Goal: Task Accomplishment & Management: Use online tool/utility

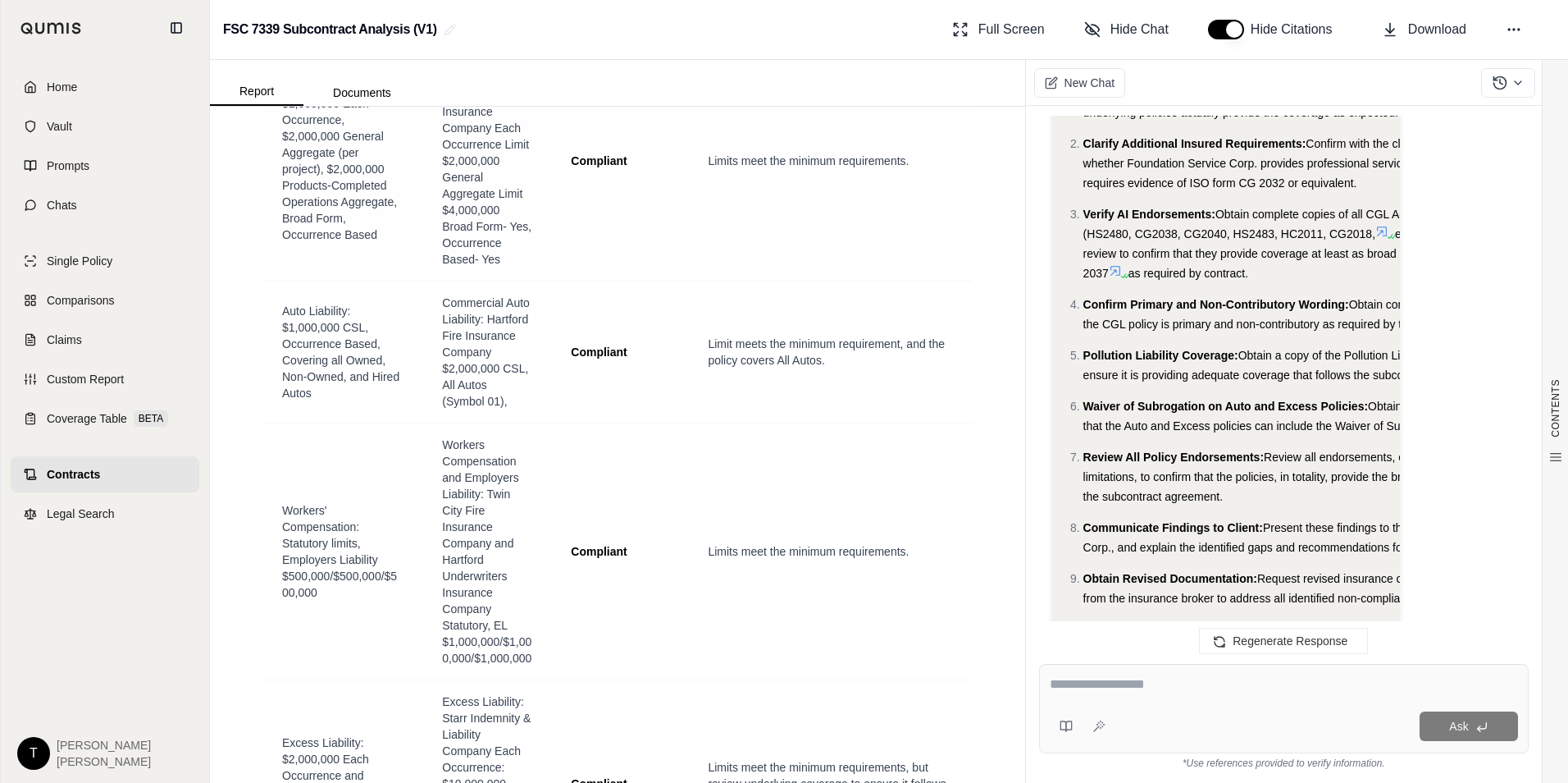
scroll to position [3834, 0]
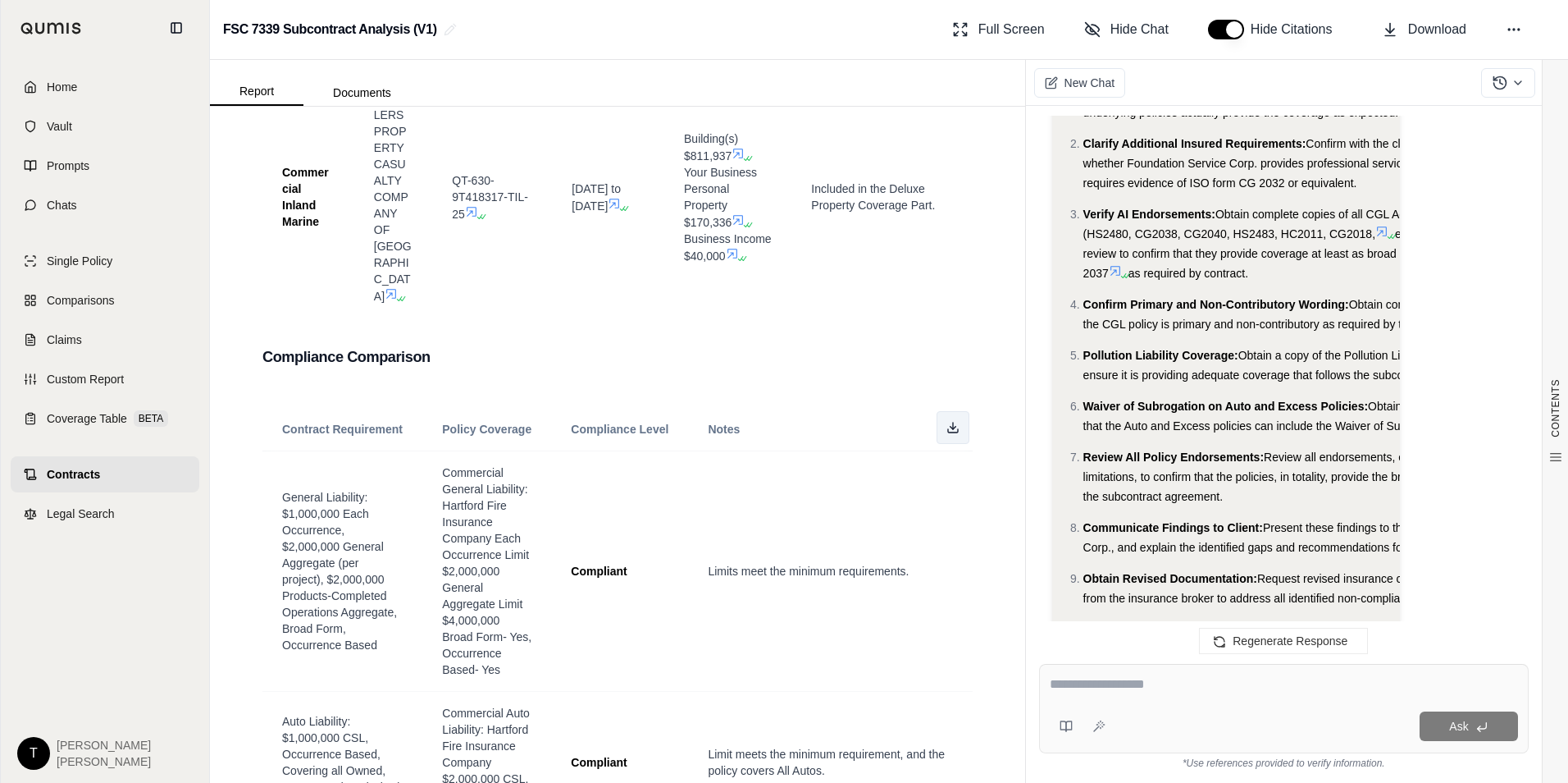
click at [947, 421] on icon at bounding box center [953, 427] width 13 height 13
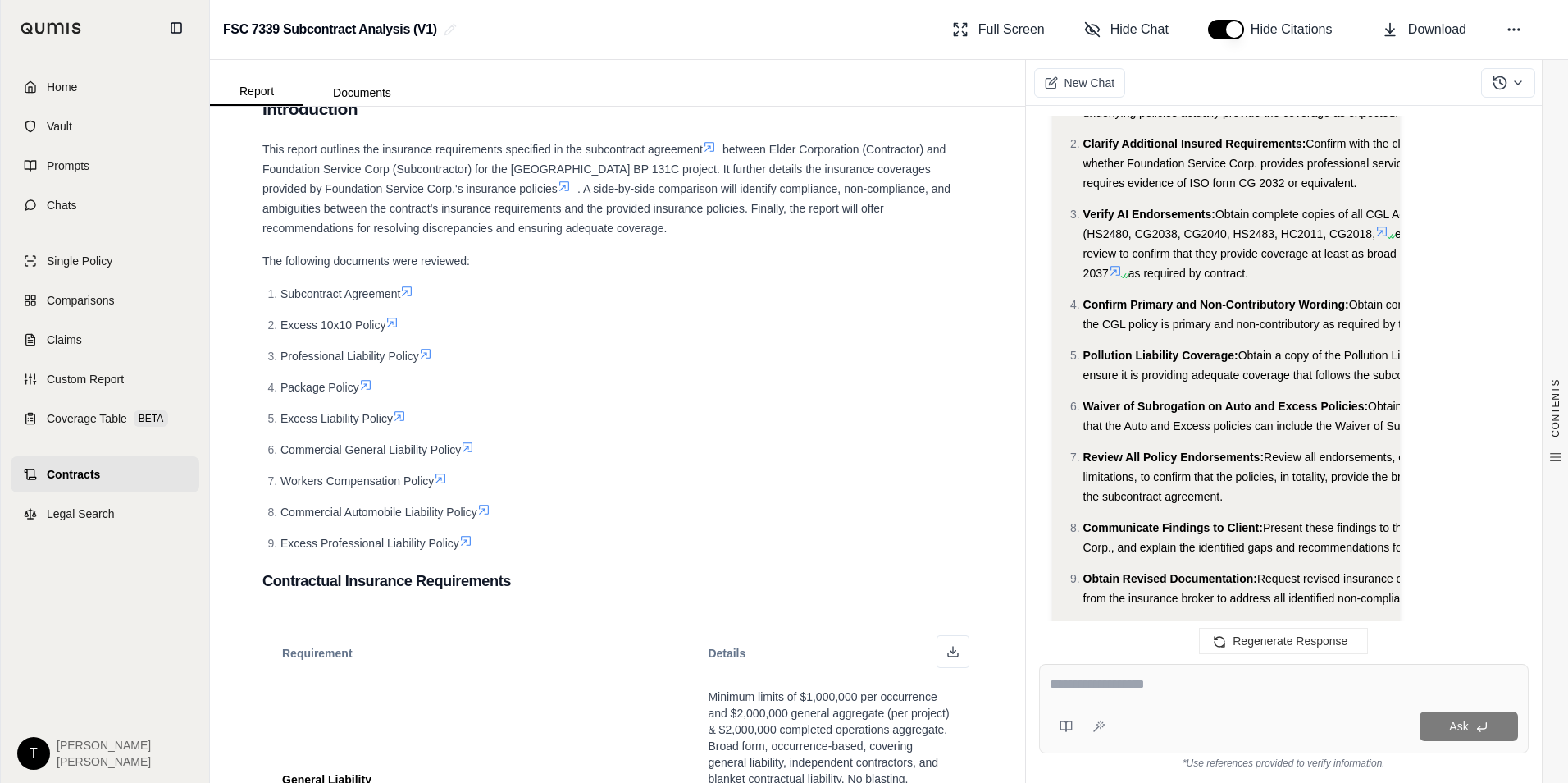
scroll to position [0, 0]
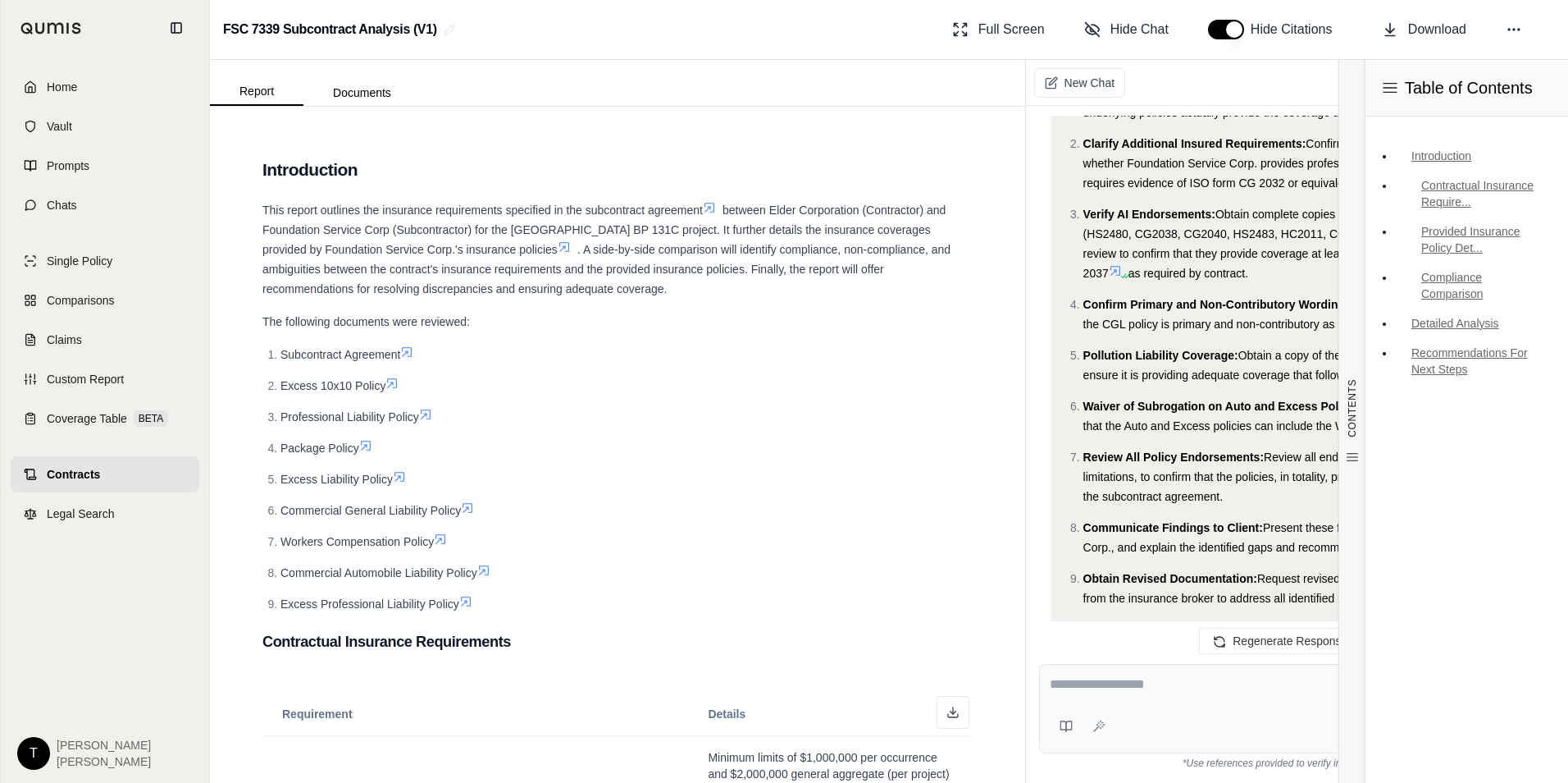
click at [726, 117] on div "CONTENTS Table of Contents Introduction Contractual Insurance Require... Provid…" at bounding box center [617, 444] width 815 height 677
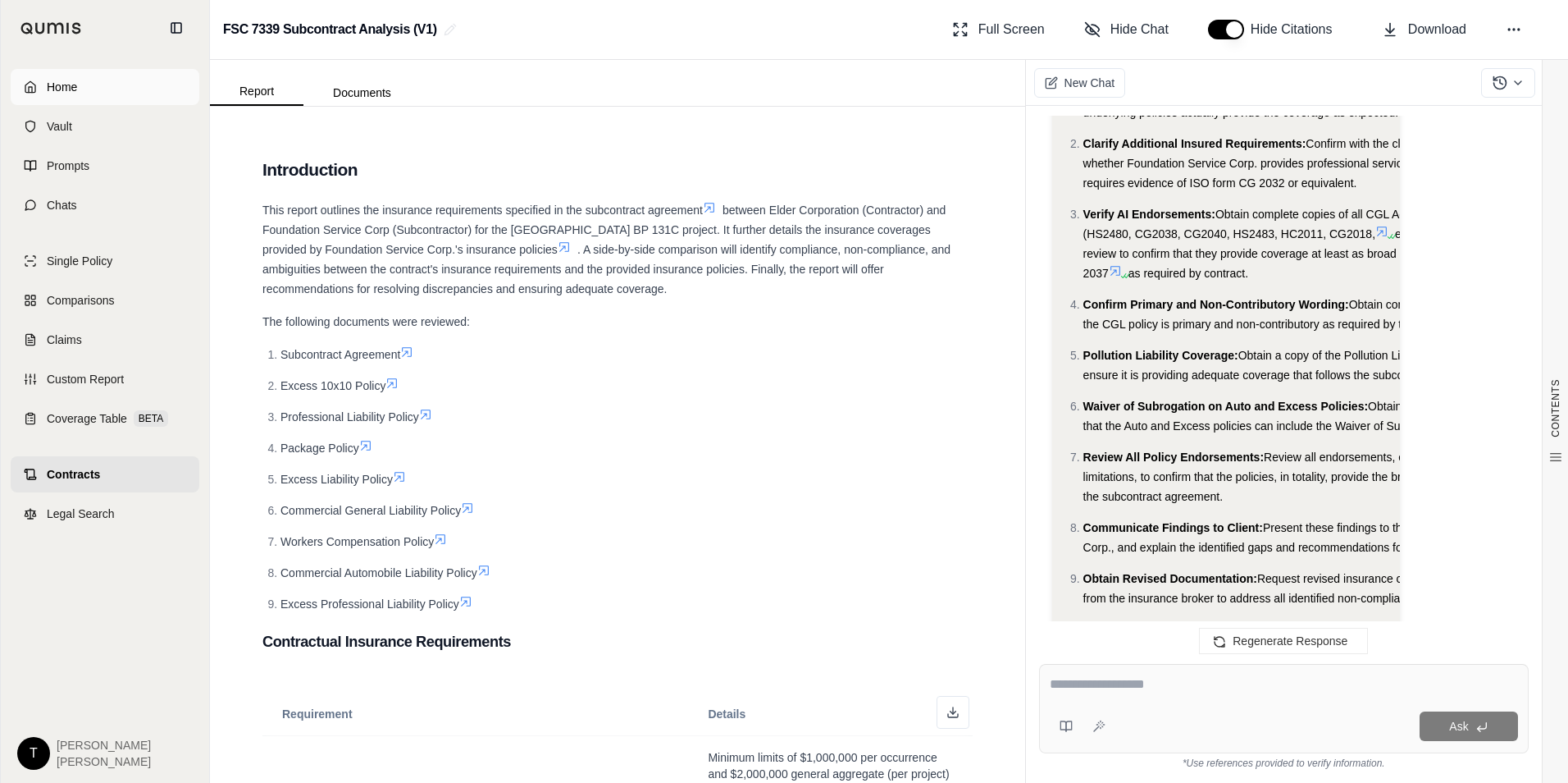
click at [51, 86] on span "Home" at bounding box center [62, 87] width 31 height 17
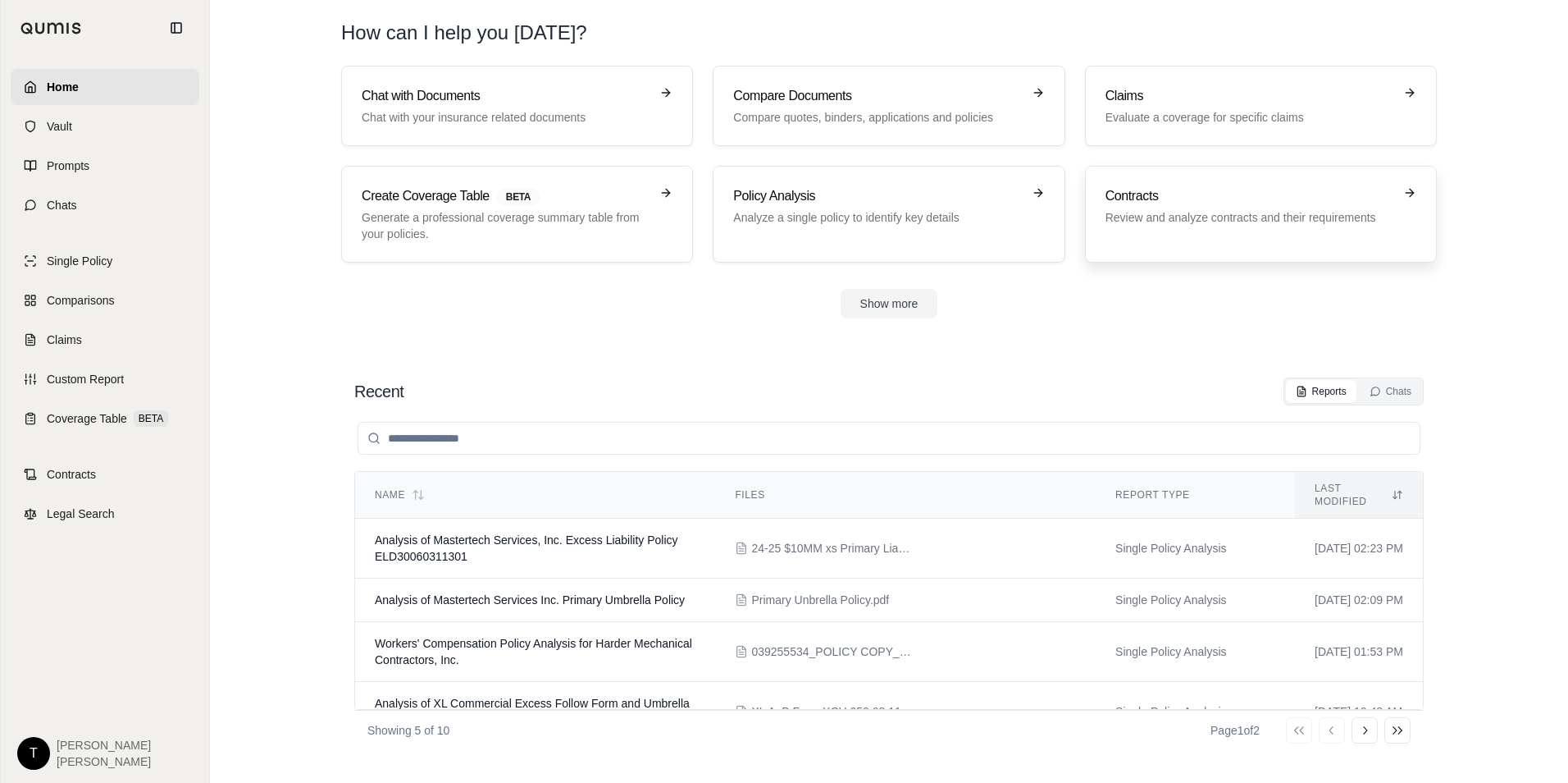
click at [1131, 227] on div "Contracts Review and analyze contracts and their requirements" at bounding box center [1260, 215] width 311 height 56
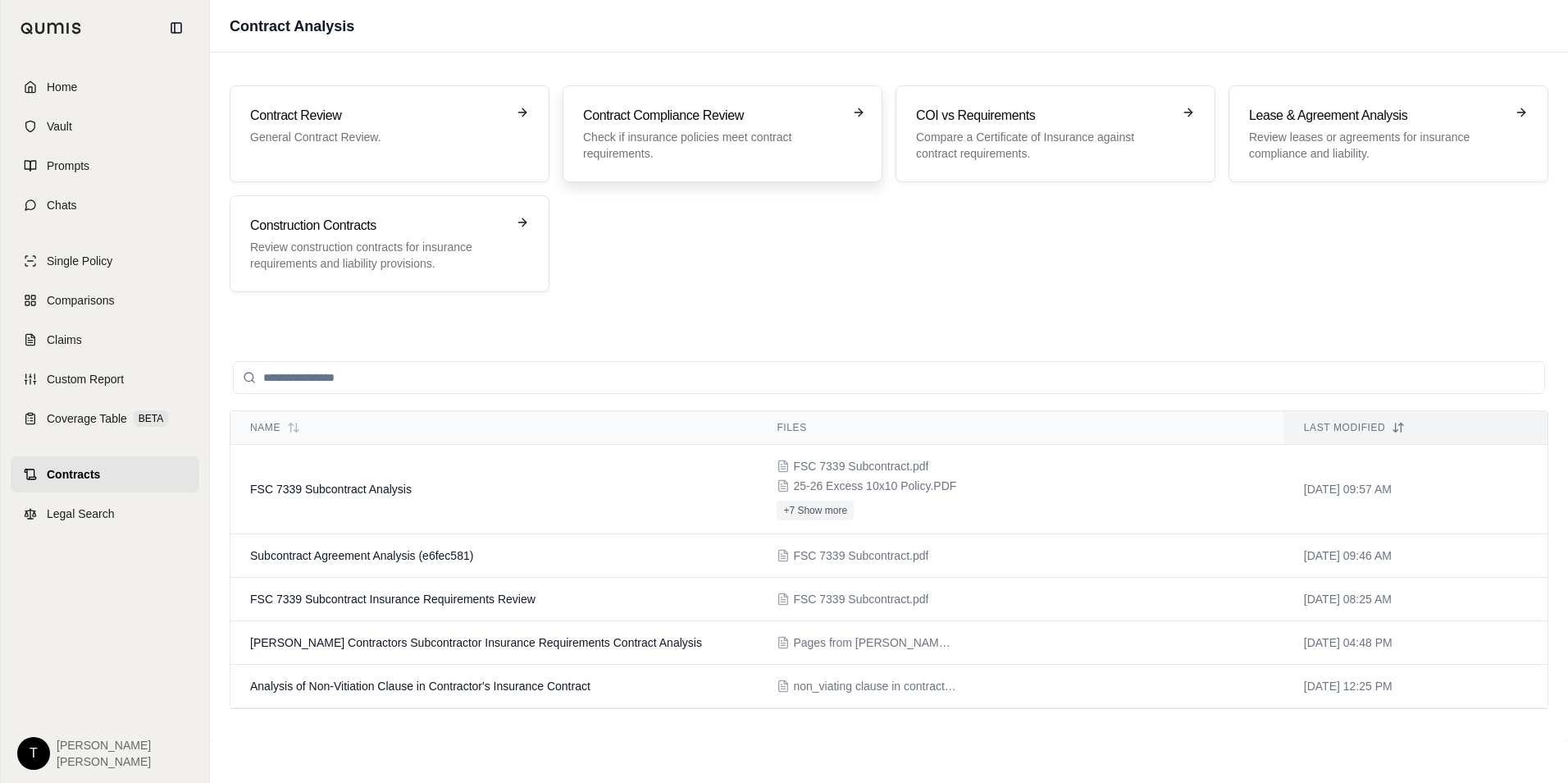
click at [692, 118] on h3 "Contract Compliance Review" at bounding box center [711, 115] width 256 height 20
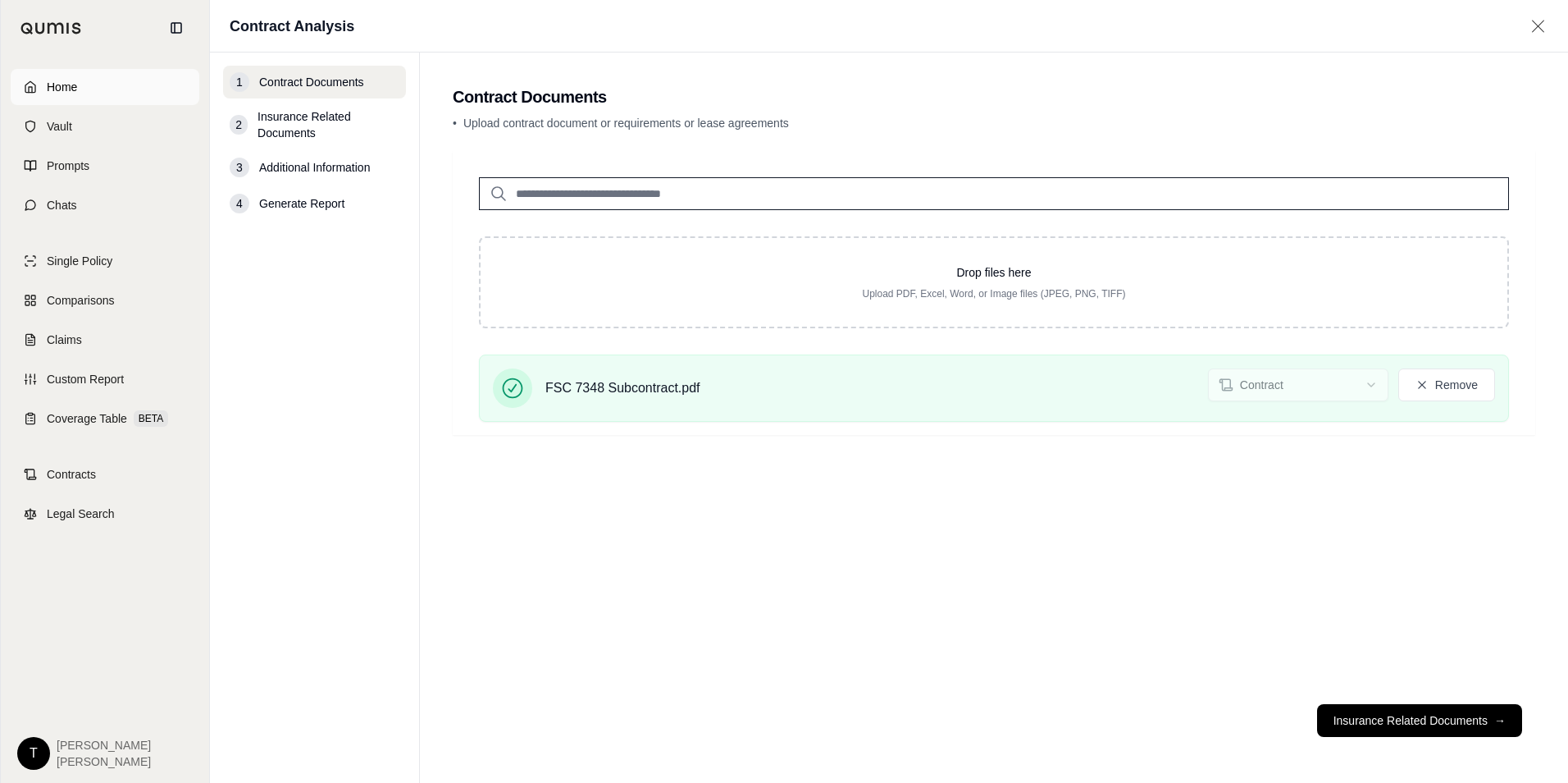
click at [61, 86] on span "Home" at bounding box center [62, 87] width 31 height 17
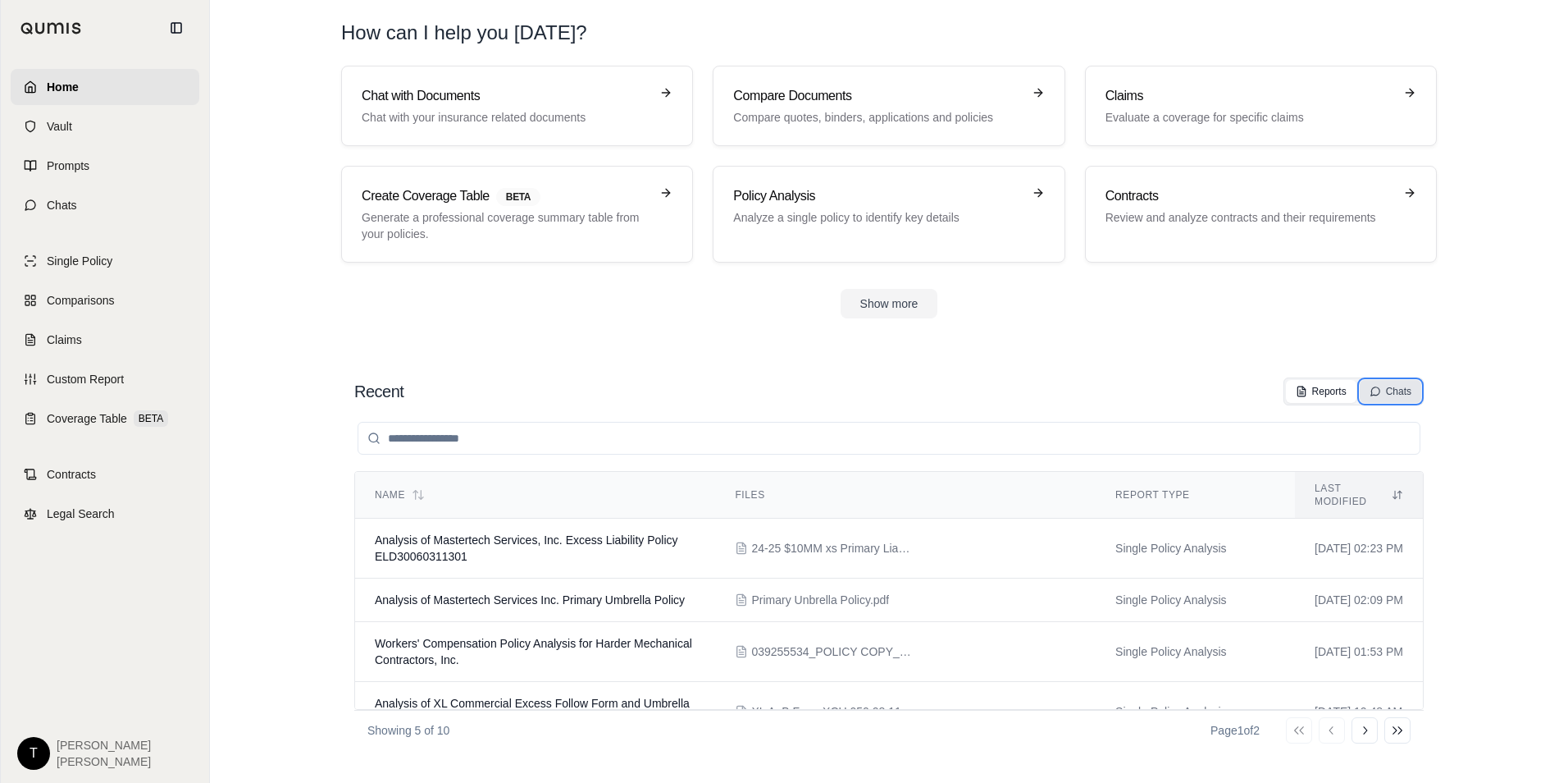
click at [1399, 389] on div "Chats" at bounding box center [1391, 391] width 42 height 13
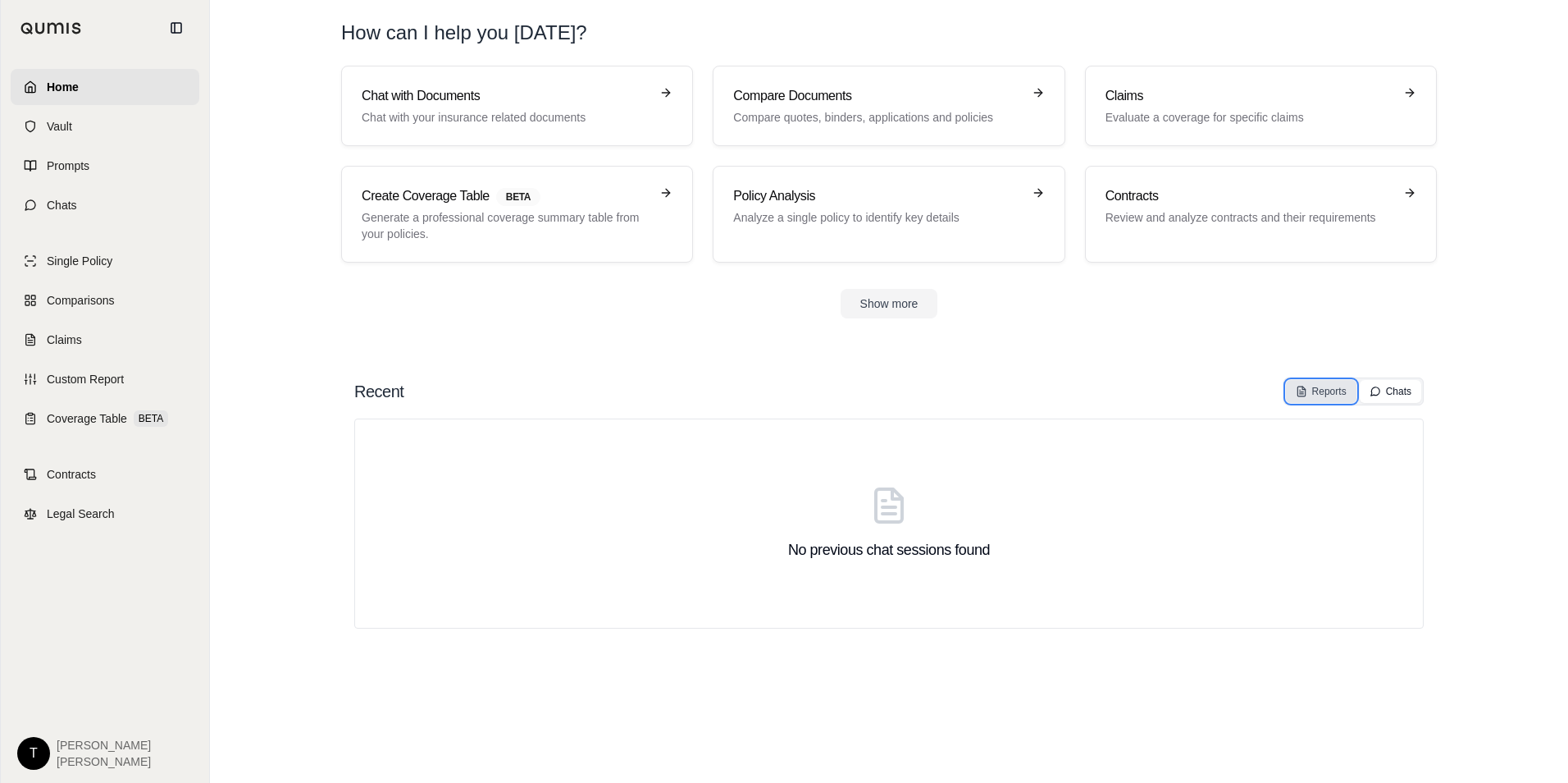
click at [1325, 395] on div "Reports" at bounding box center [1321, 391] width 51 height 13
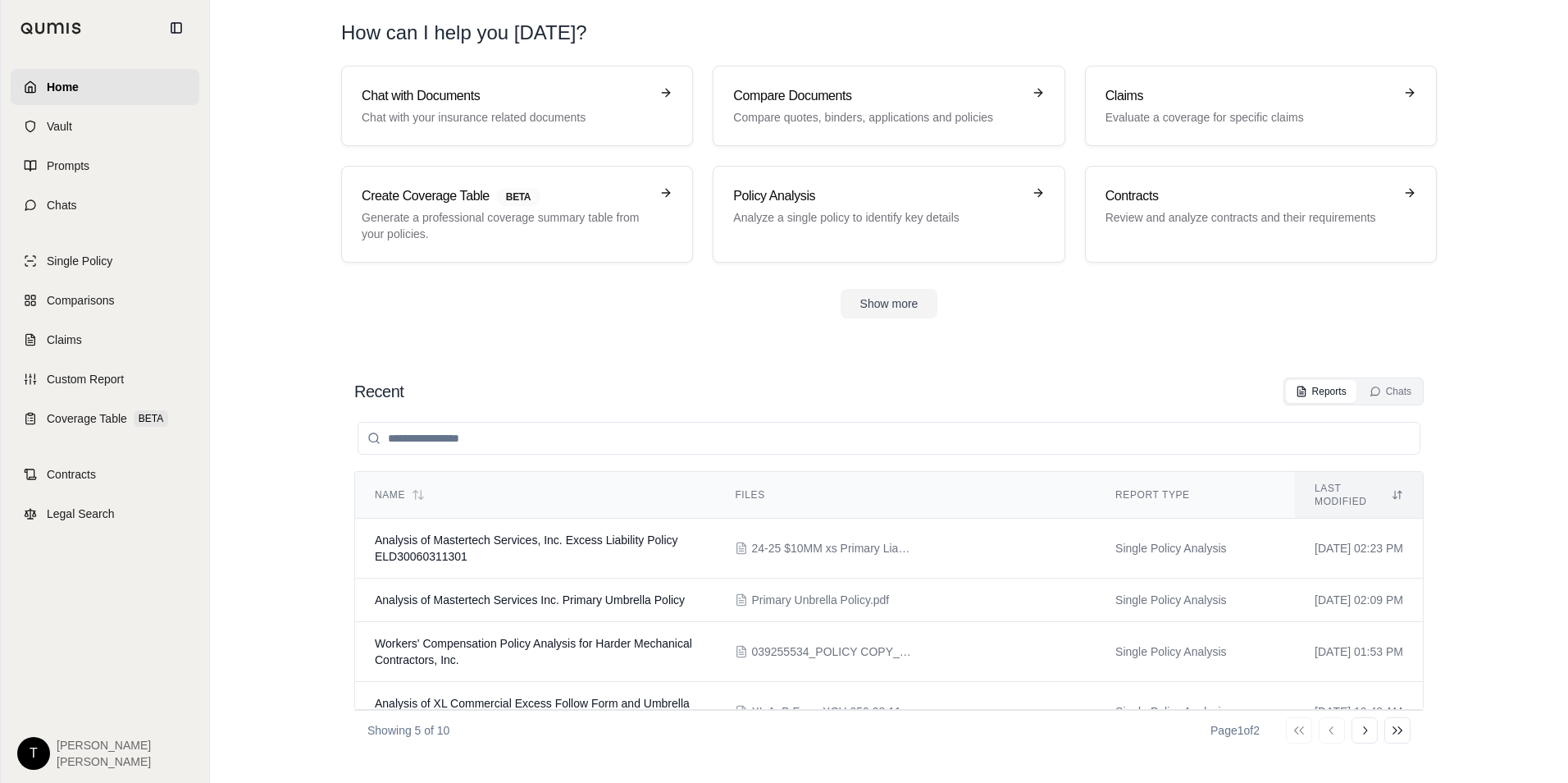
click at [1392, 494] on icon at bounding box center [1397, 495] width 11 height 13
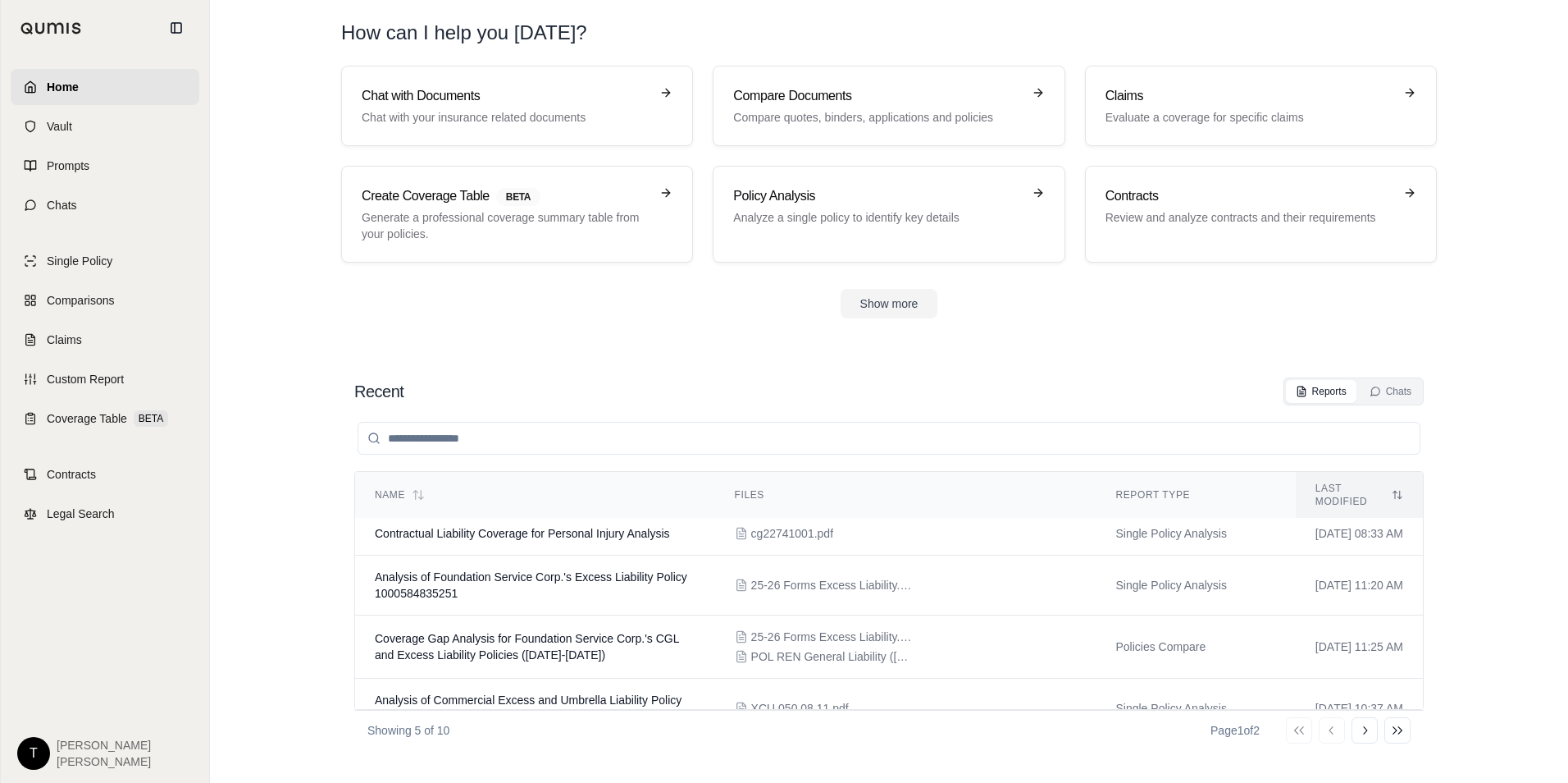
scroll to position [85, 0]
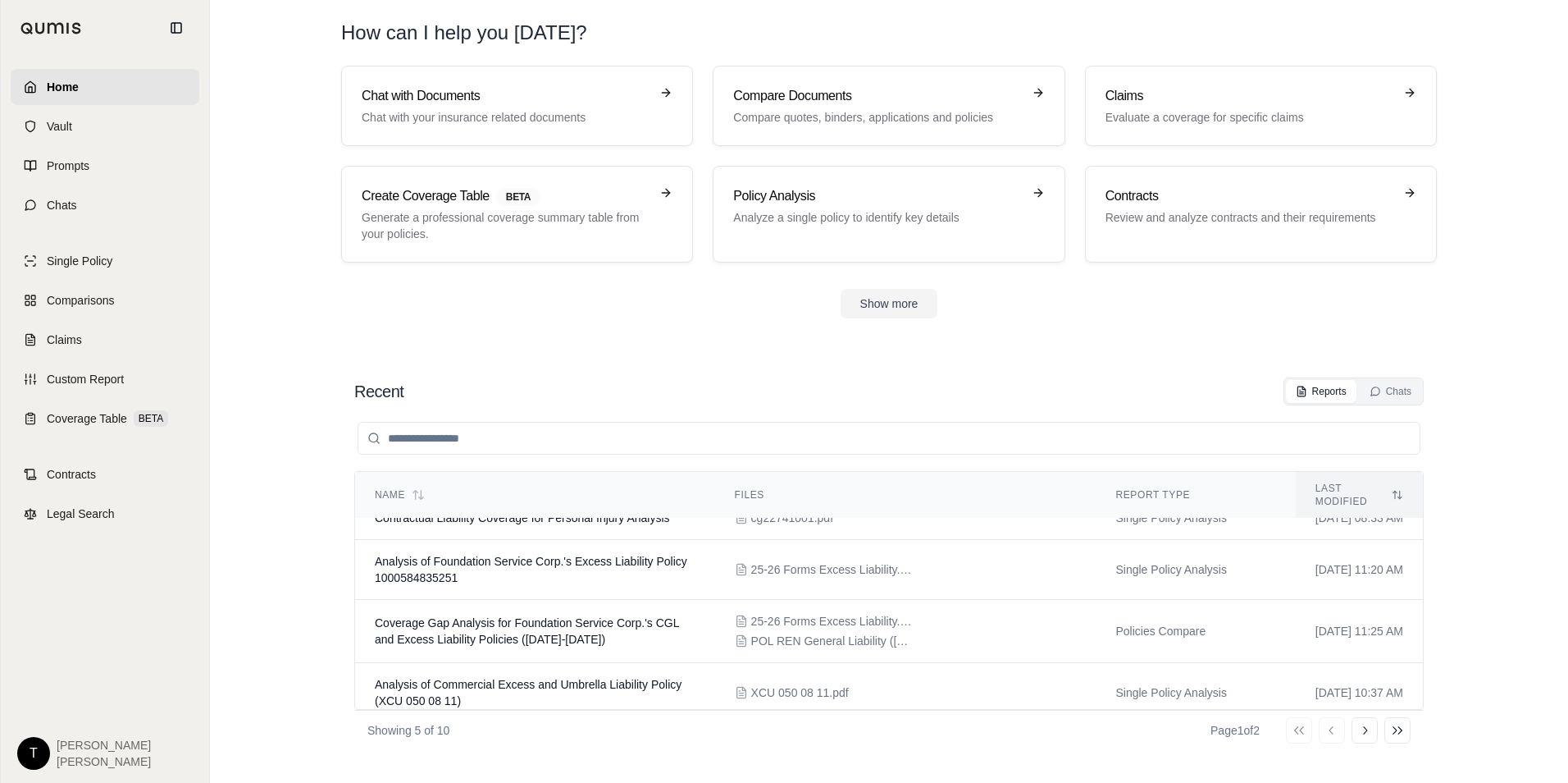
click at [1367, 726] on icon at bounding box center [1365, 731] width 13 height 13
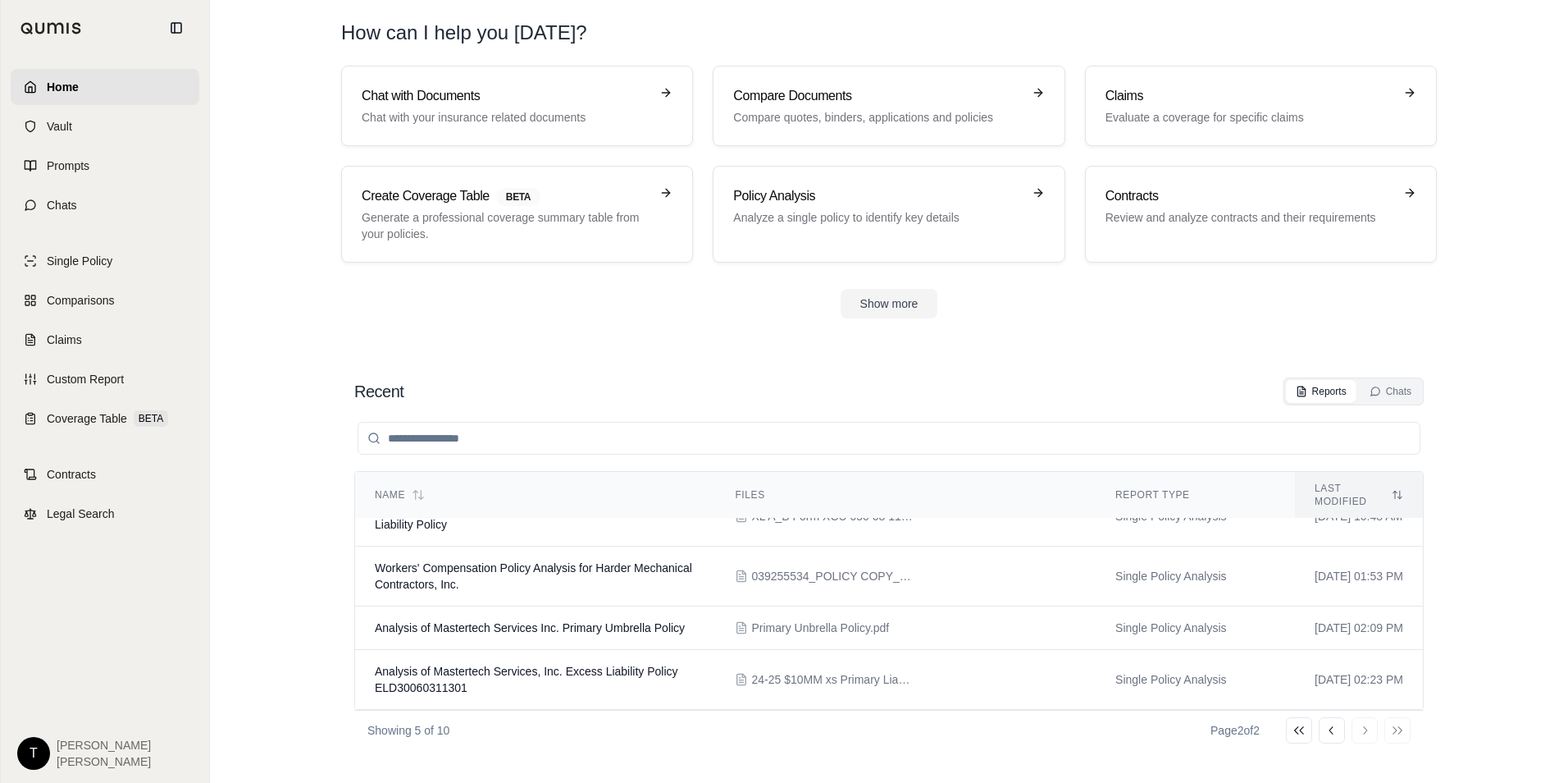
drag, startPoint x: 1364, startPoint y: 727, endPoint x: 1367, endPoint y: 720, distance: 7.6
click at [1364, 727] on div "Go to first page Go to previous page Go to next page Go to last page" at bounding box center [1349, 731] width 125 height 26
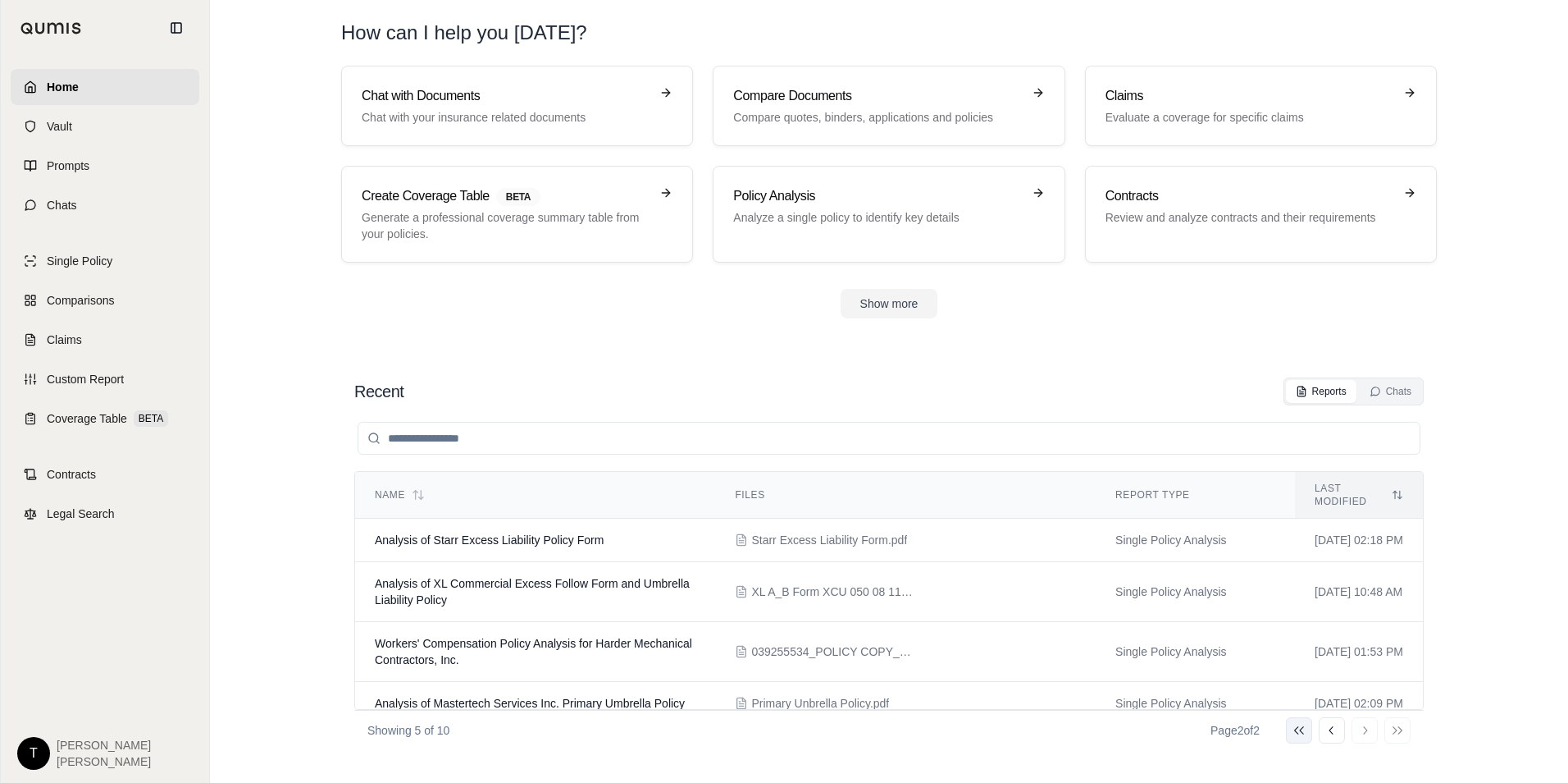
click at [1297, 732] on icon at bounding box center [1299, 730] width 10 height 8
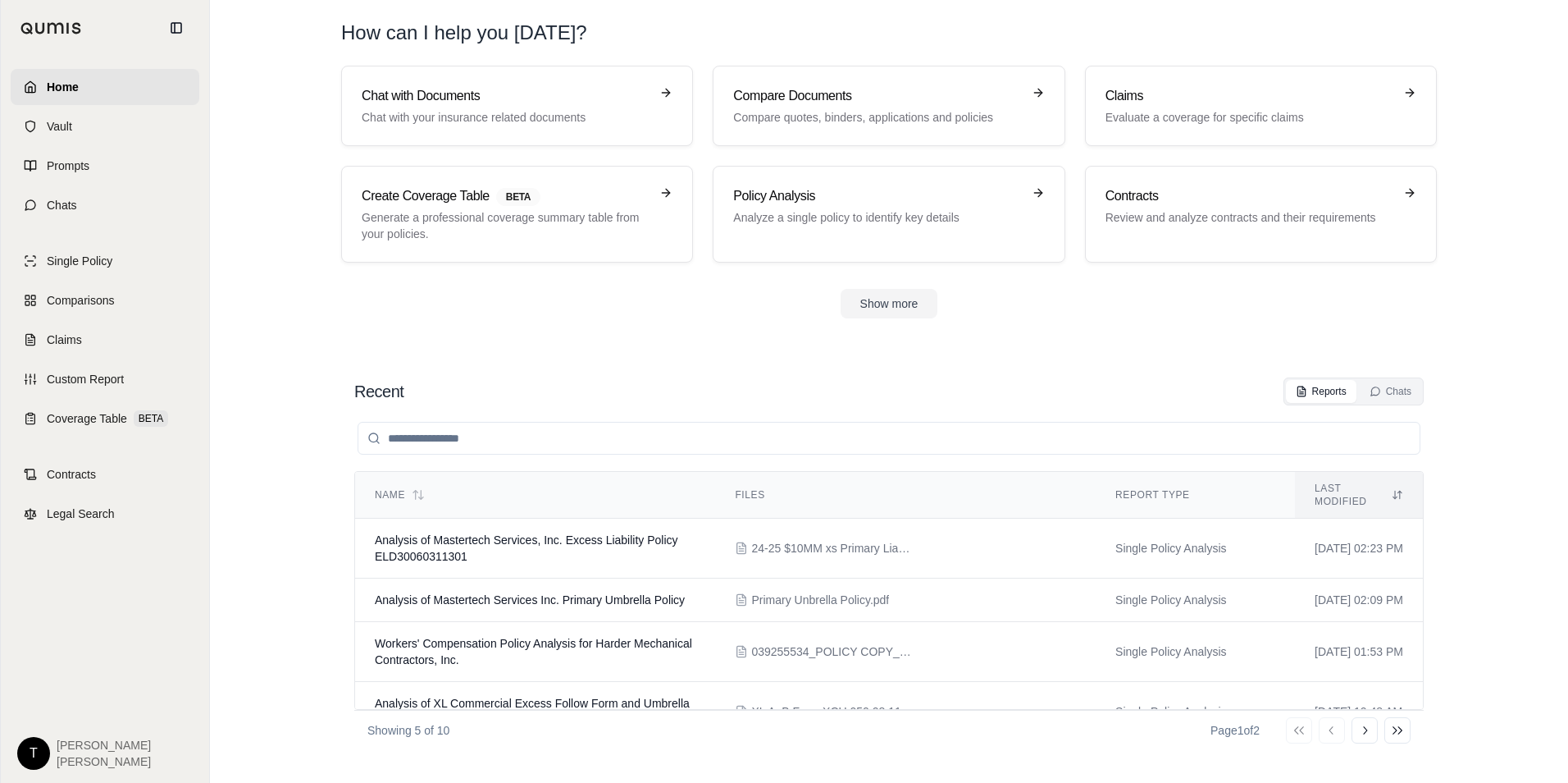
scroll to position [78, 0]
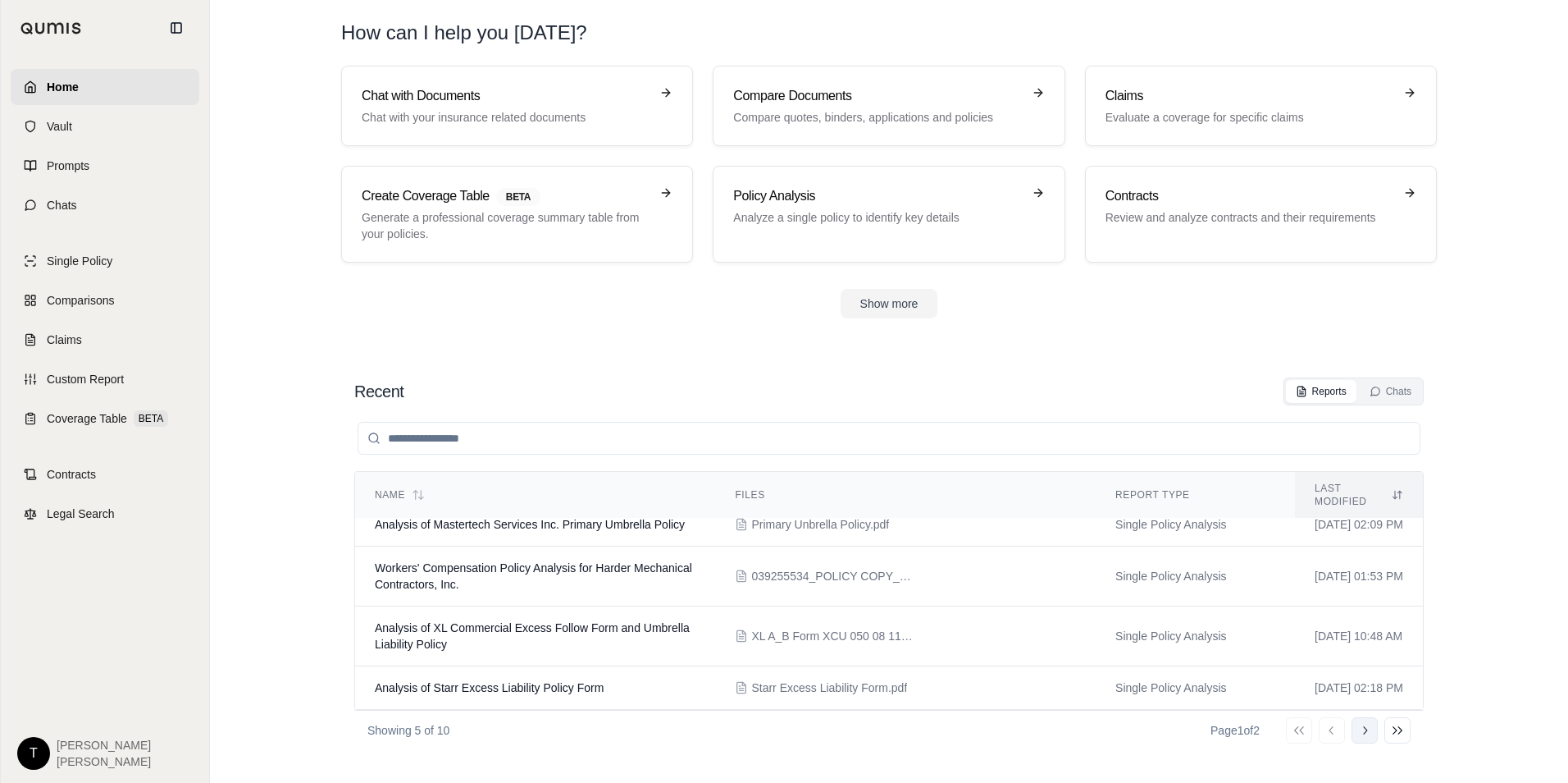
click at [1367, 728] on icon at bounding box center [1365, 731] width 13 height 13
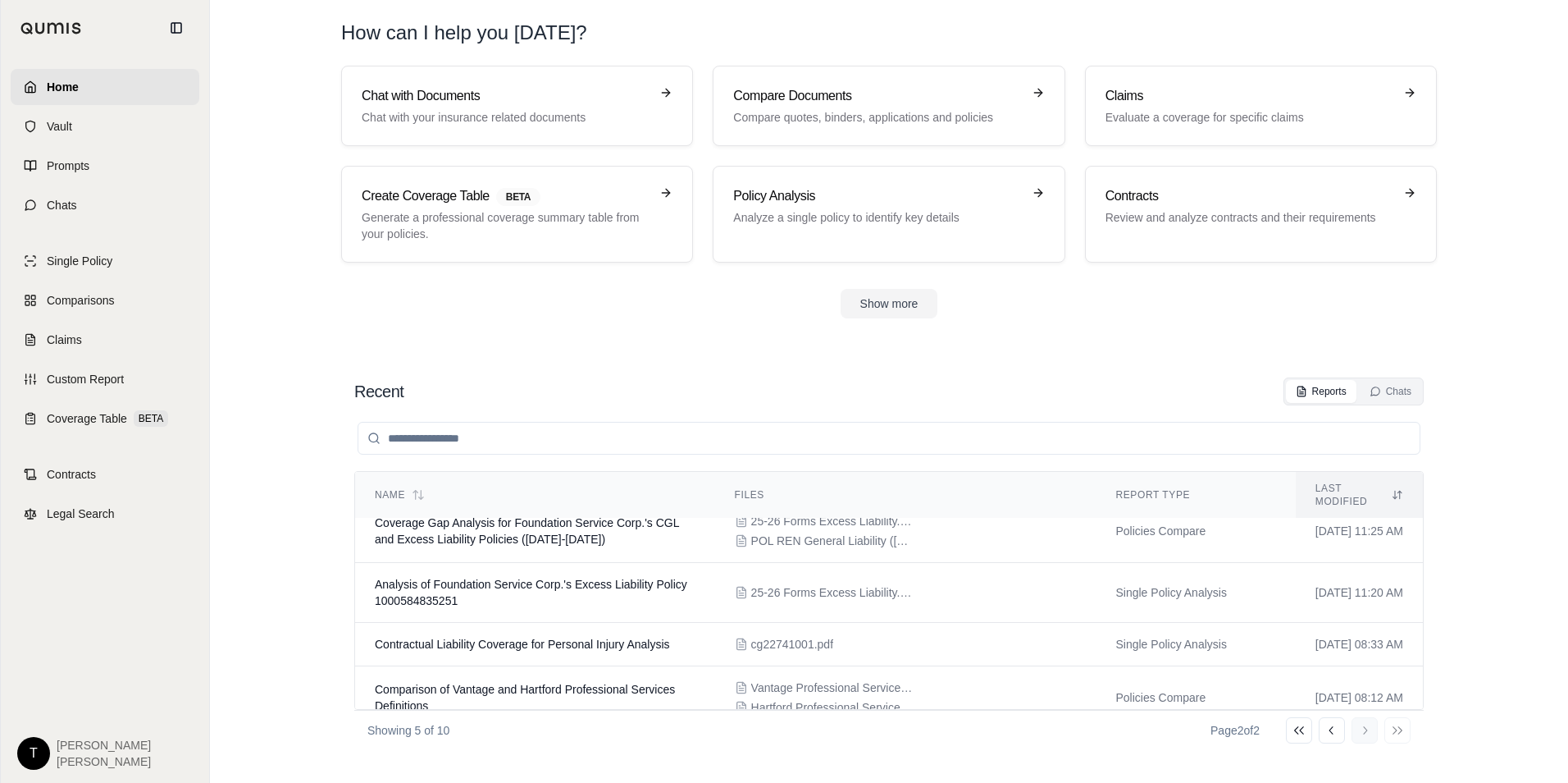
click at [1367, 728] on div "Go to first page Go to previous page Go to next page Go to last page" at bounding box center [1349, 731] width 125 height 26
click at [1331, 730] on icon at bounding box center [1332, 731] width 13 height 13
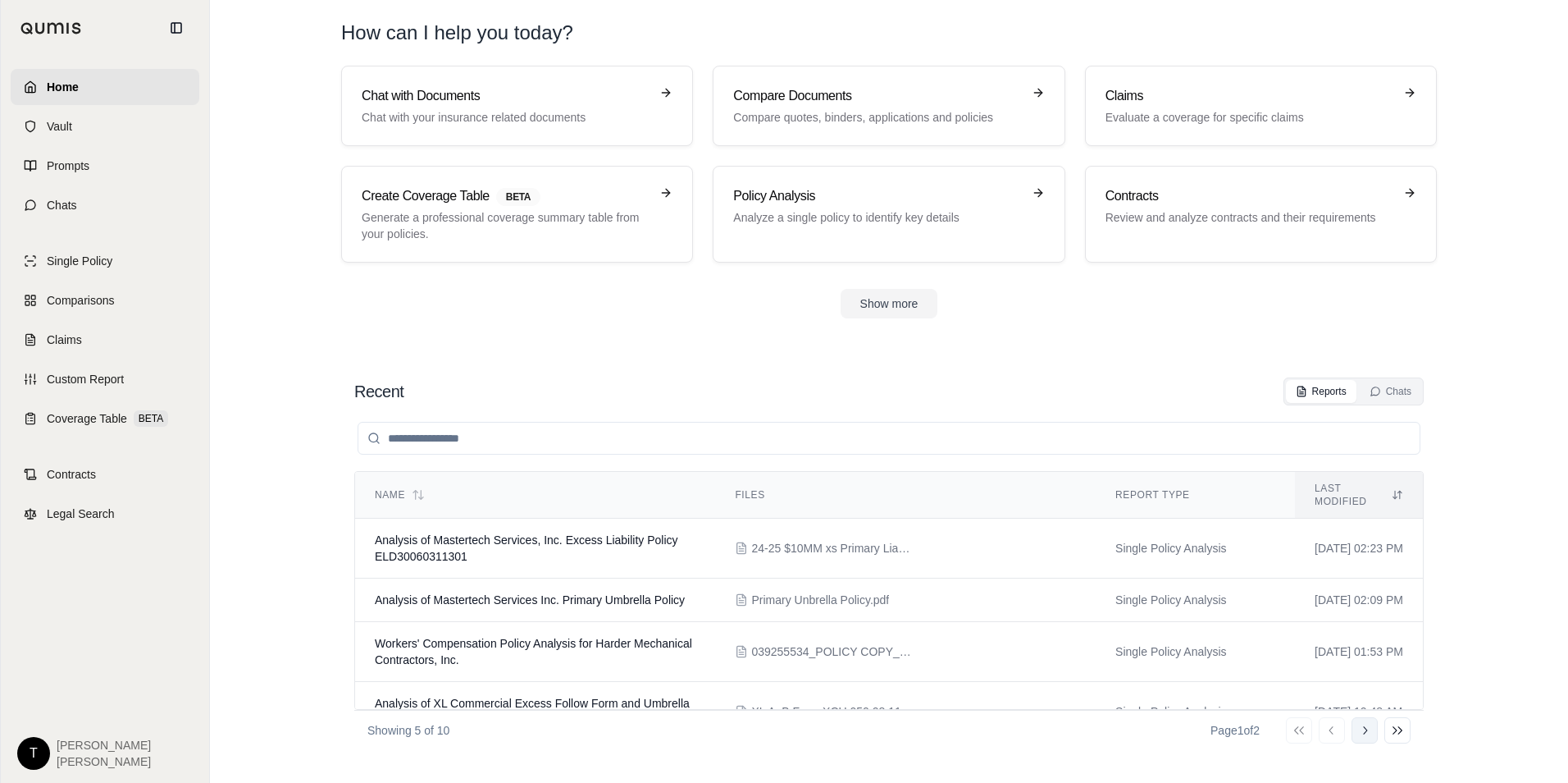
click at [1368, 733] on icon at bounding box center [1365, 731] width 13 height 13
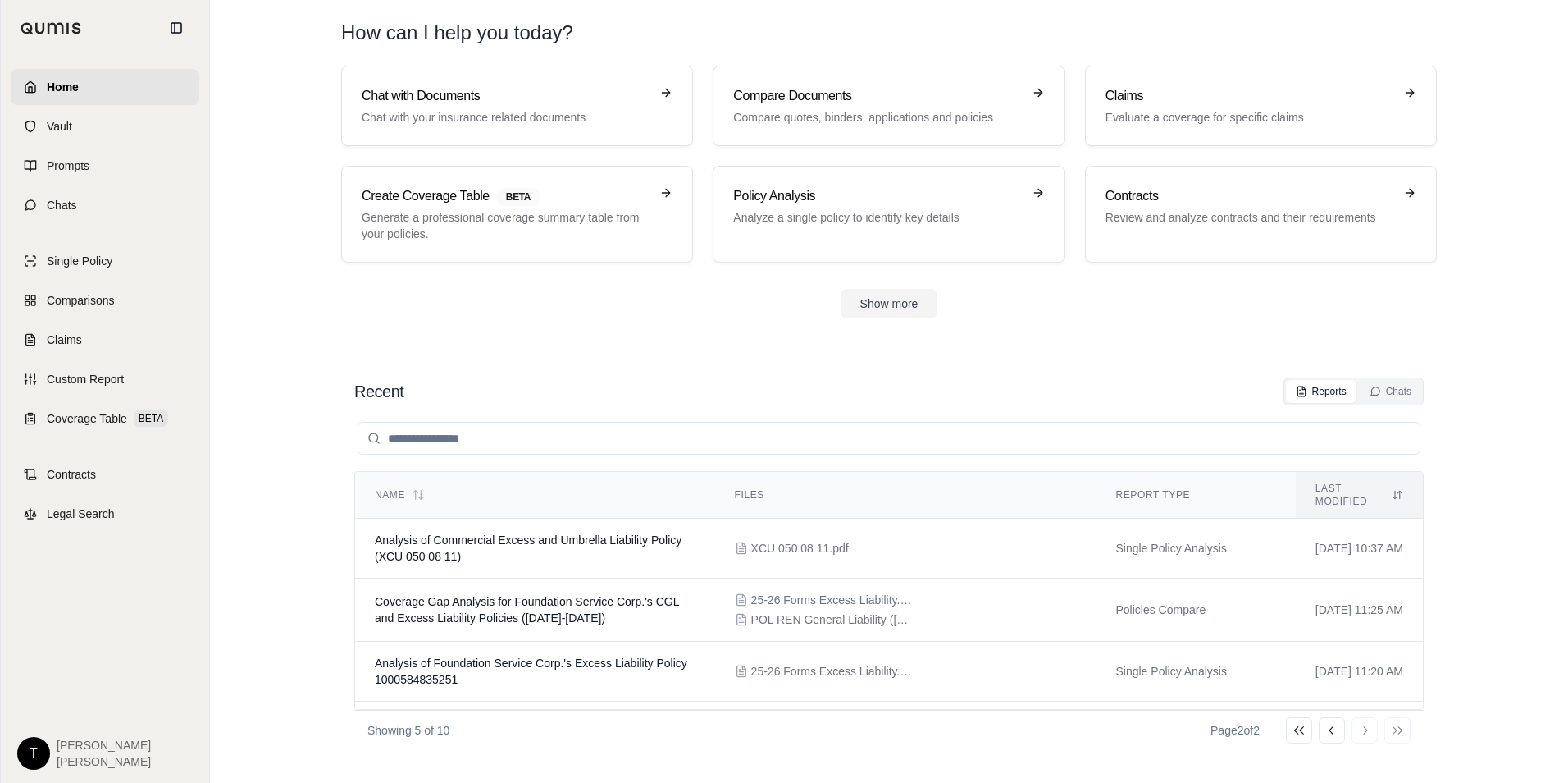
click at [1369, 733] on div "Go to first page Go to previous page Go to next page Go to last page" at bounding box center [1349, 731] width 125 height 26
click at [1367, 734] on div "Go to first page Go to previous page Go to next page Go to last page" at bounding box center [1349, 731] width 125 height 26
click at [892, 308] on button "Show more" at bounding box center [889, 304] width 98 height 30
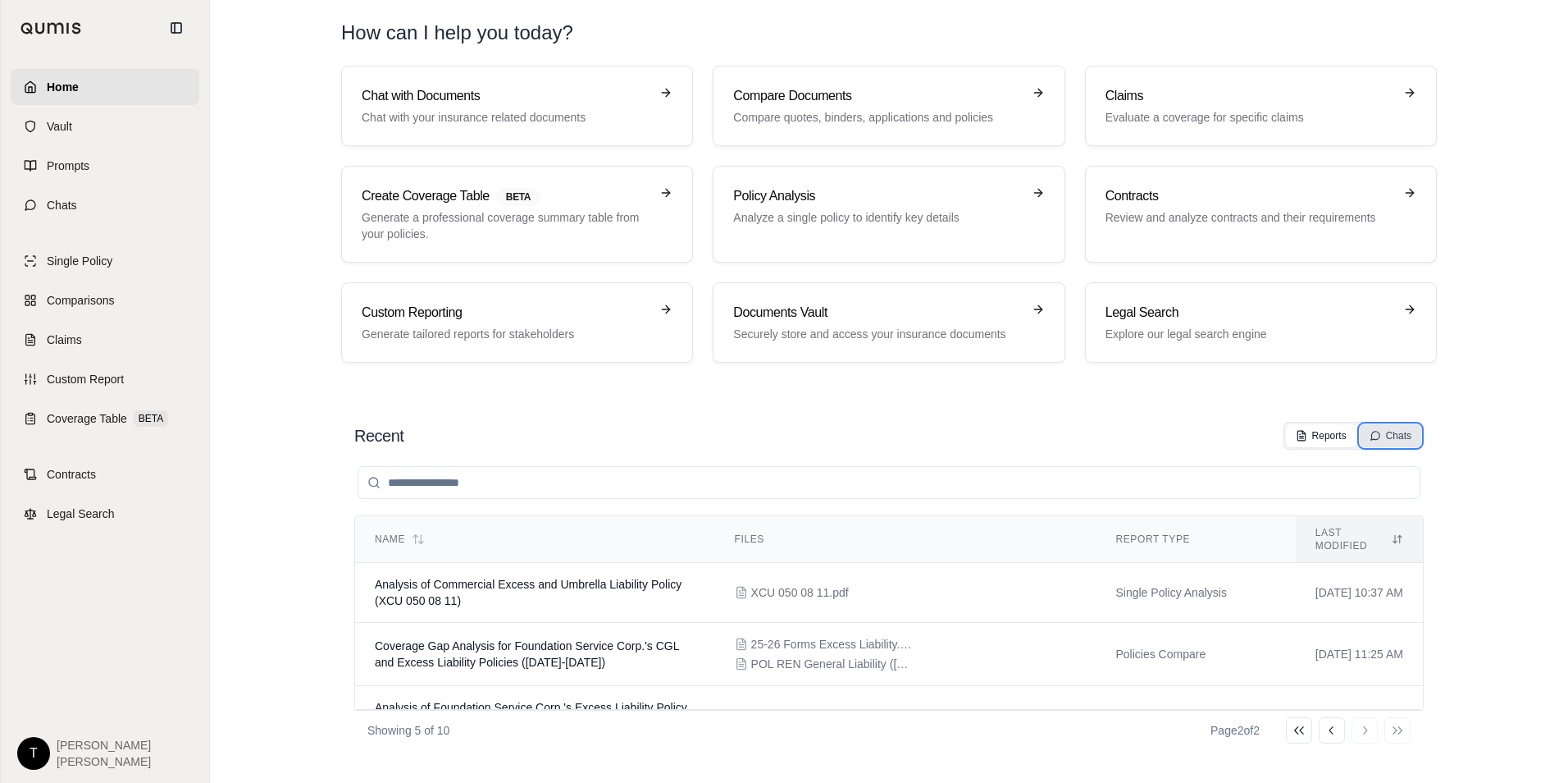
drag, startPoint x: 1380, startPoint y: 426, endPoint x: 1464, endPoint y: 439, distance: 85.0
click at [1381, 426] on button "Chats" at bounding box center [1391, 436] width 62 height 23
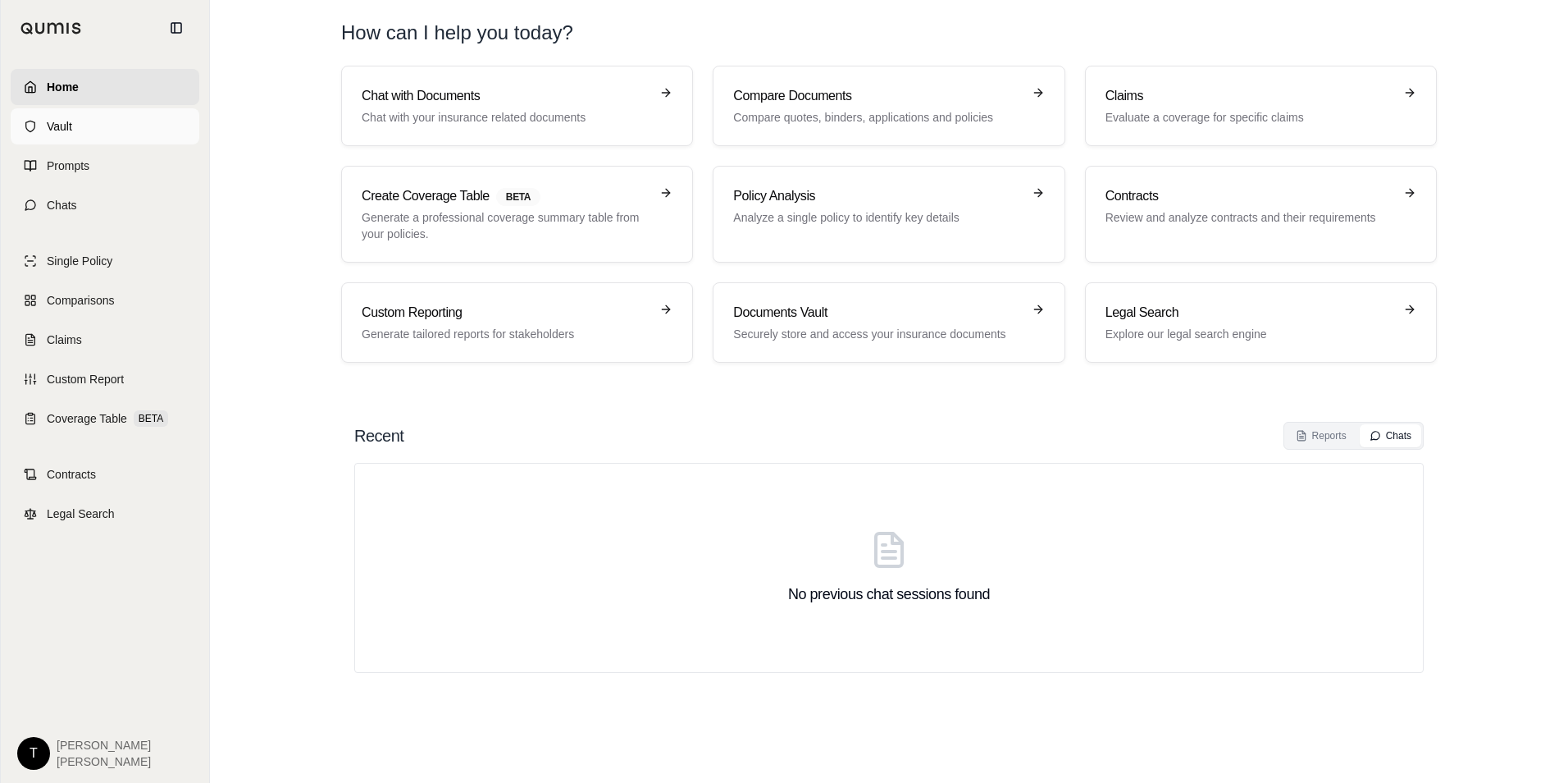
click at [57, 133] on span "Vault" at bounding box center [59, 127] width 25 height 17
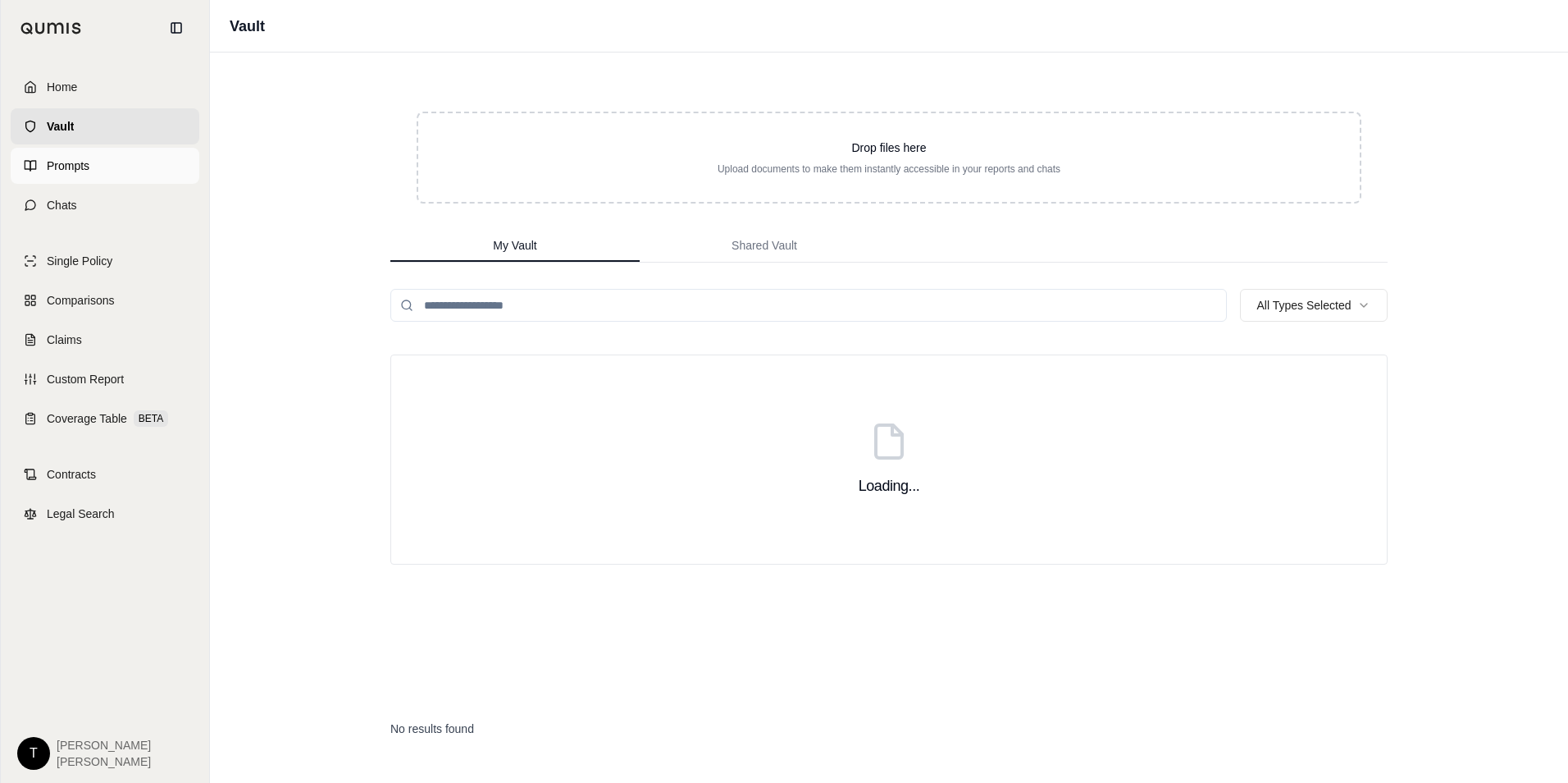
click at [56, 166] on span "Prompts" at bounding box center [68, 166] width 43 height 17
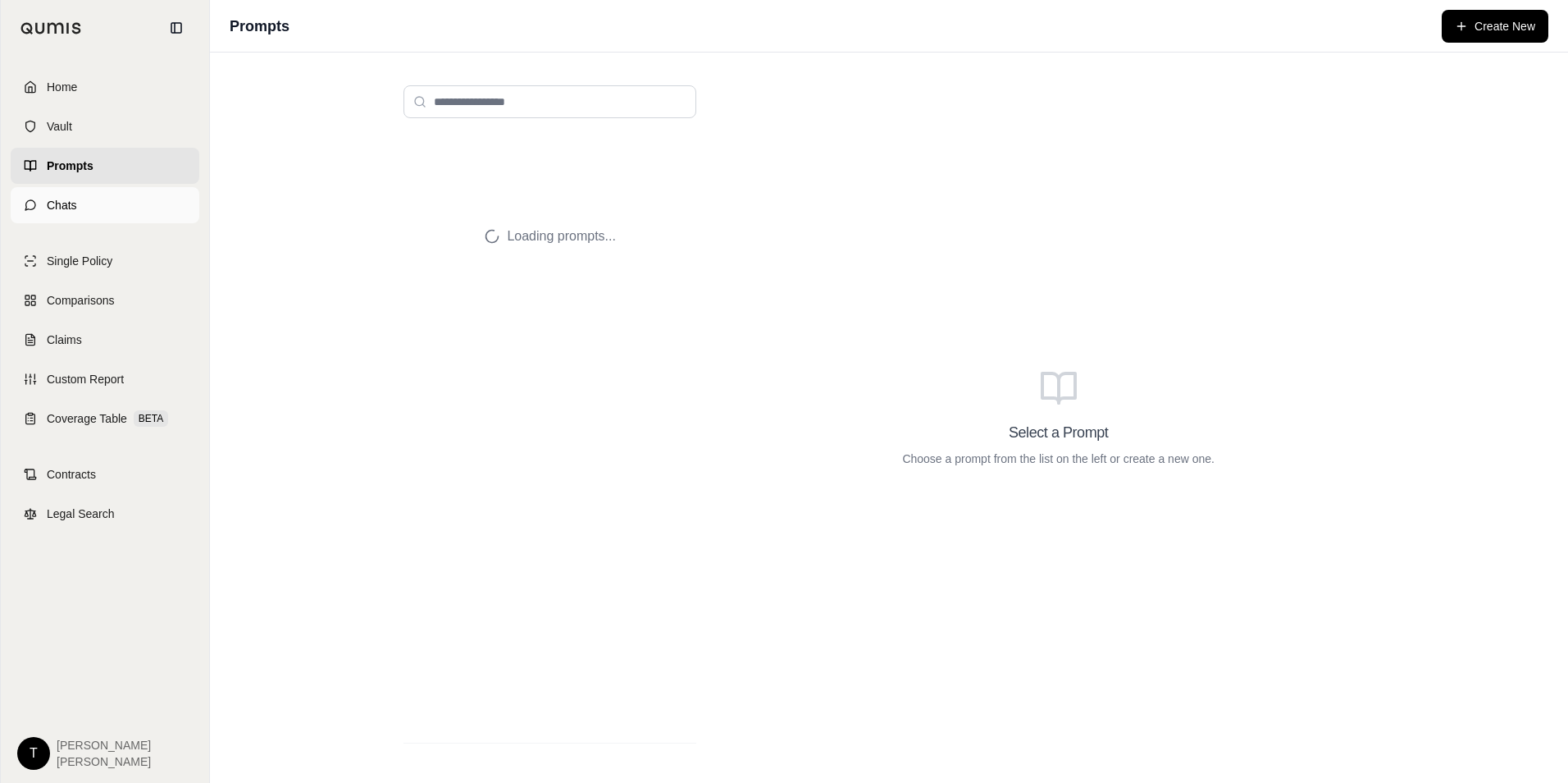
click at [59, 201] on span "Chats" at bounding box center [62, 205] width 31 height 17
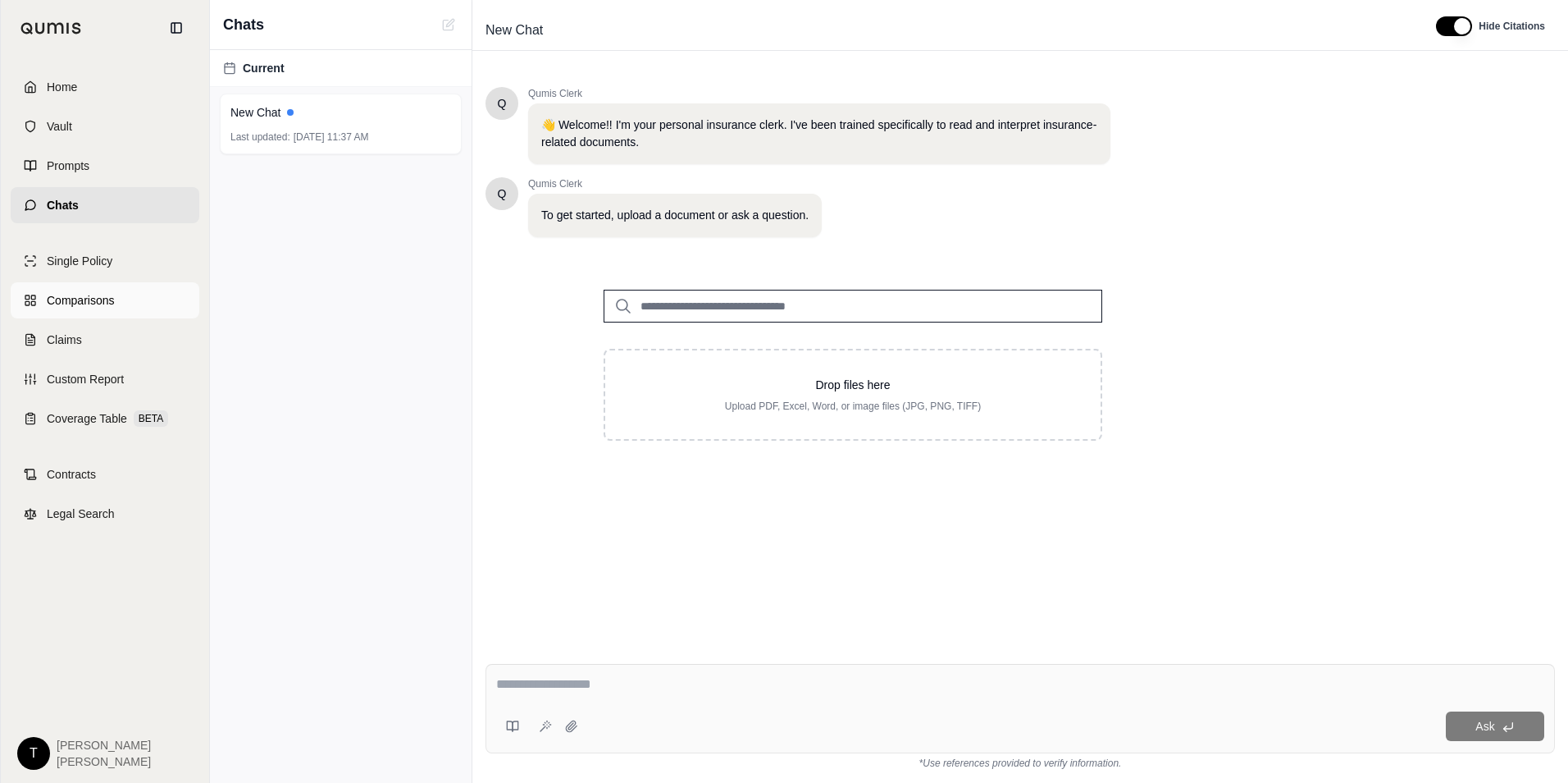
click at [72, 299] on span "Comparisons" at bounding box center [80, 301] width 67 height 17
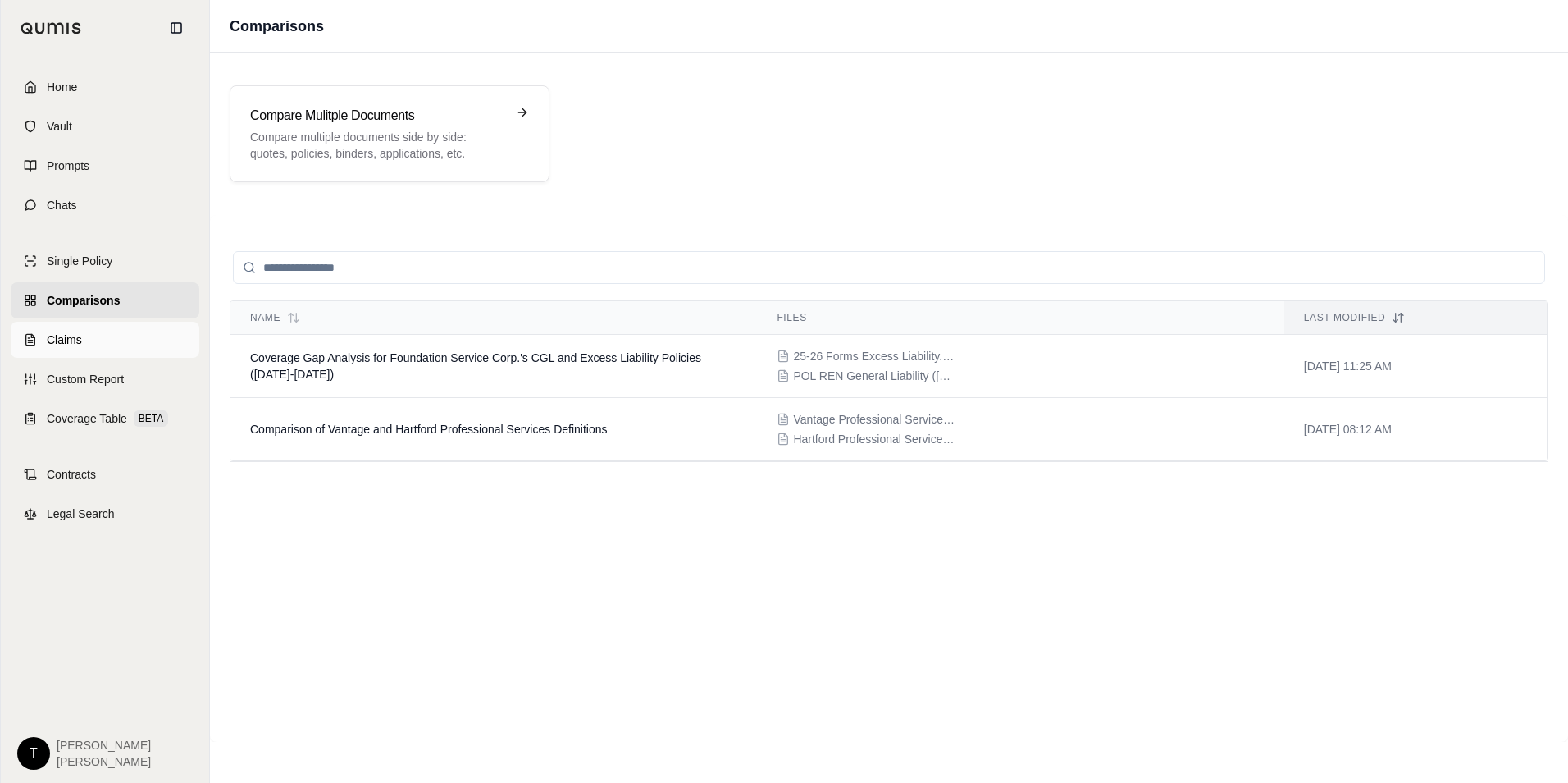
click at [67, 338] on span "Claims" at bounding box center [64, 340] width 35 height 17
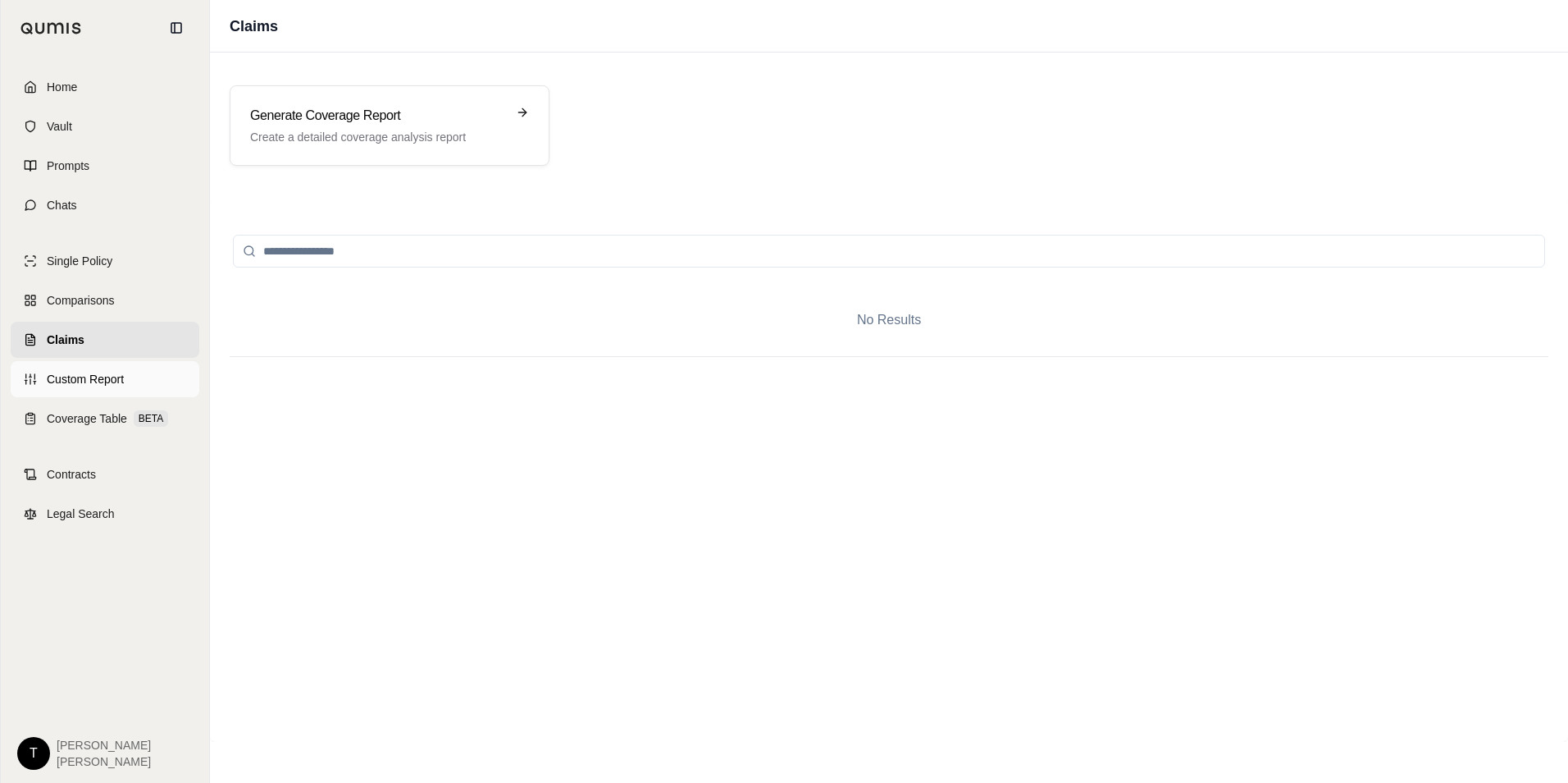
click at [78, 374] on span "Custom Report" at bounding box center [85, 380] width 77 height 17
click at [97, 421] on span "Coverage Table" at bounding box center [87, 419] width 80 height 17
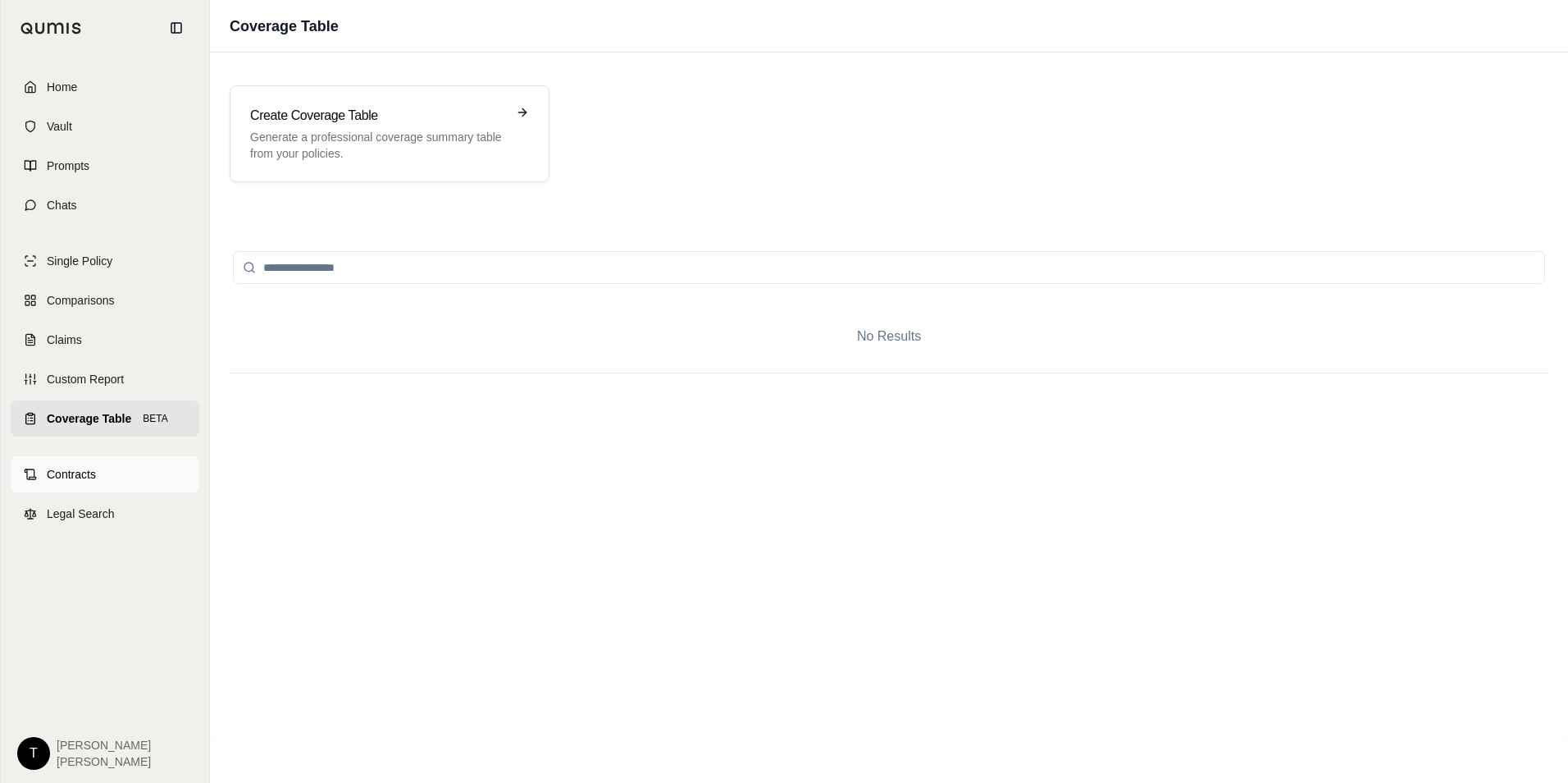
click at [86, 475] on span "Contracts" at bounding box center [71, 475] width 49 height 17
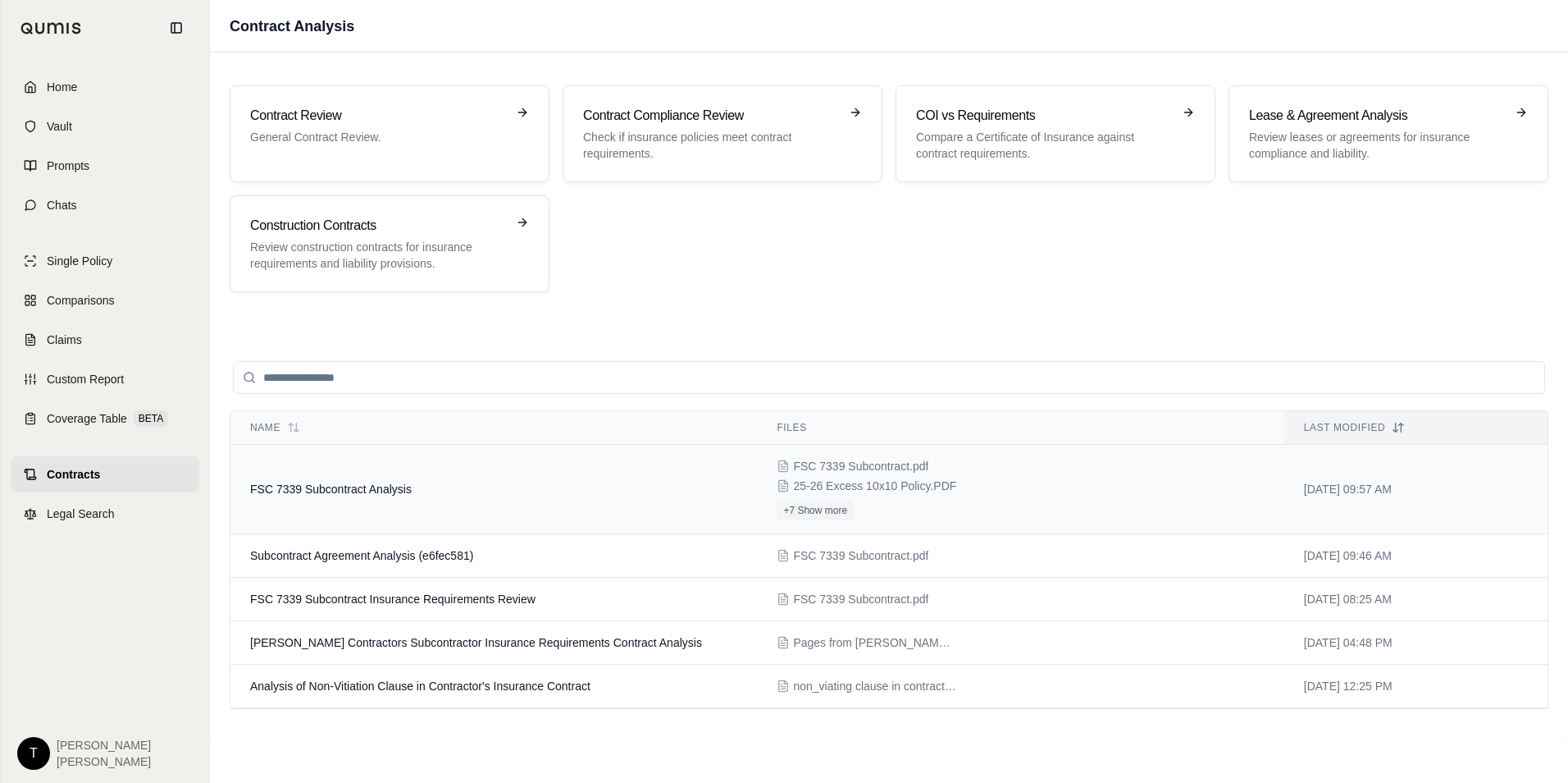
click at [292, 486] on span "FSC 7339 Subcontract Analysis" at bounding box center [330, 489] width 161 height 13
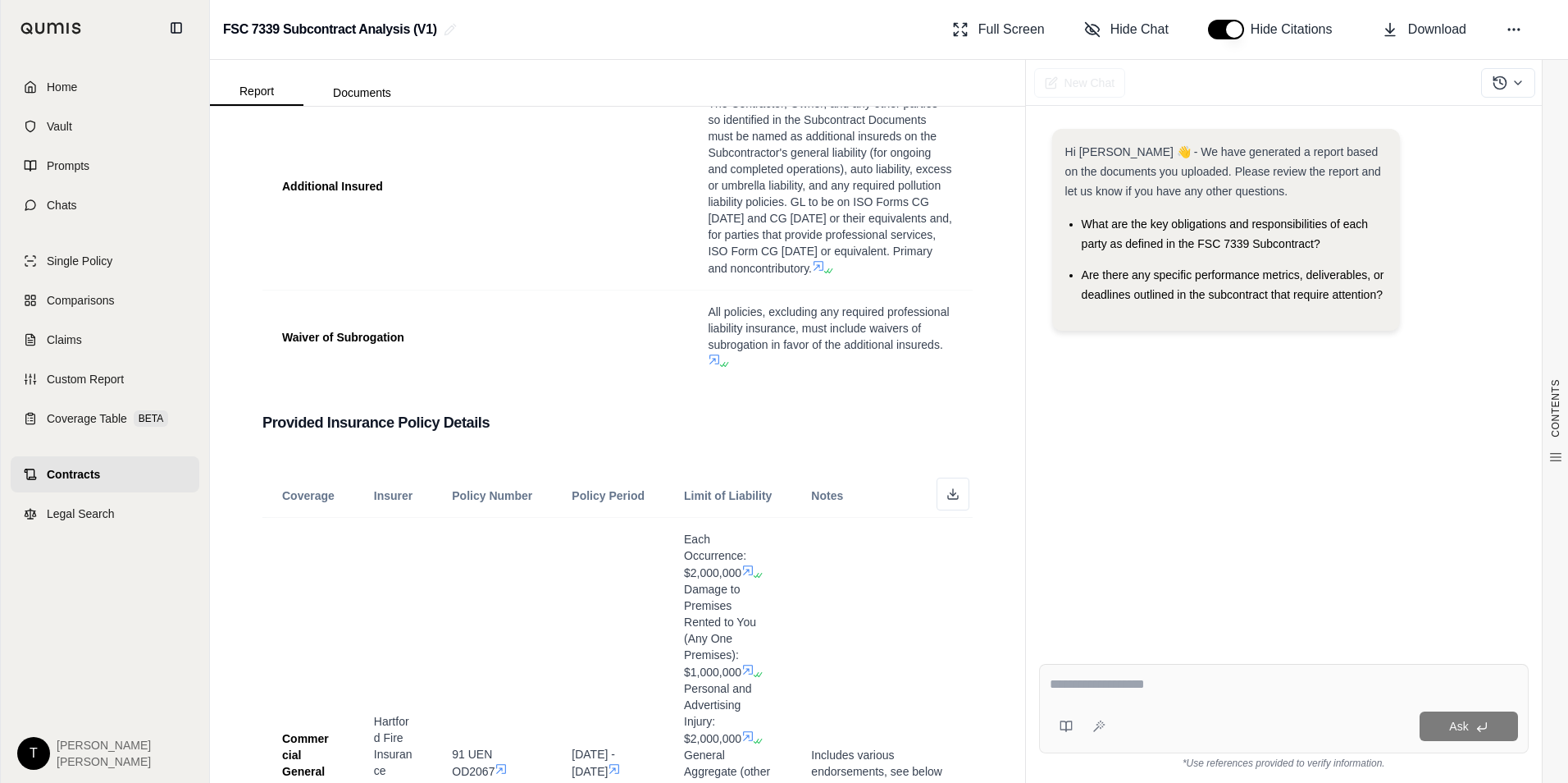
scroll to position [1548, 0]
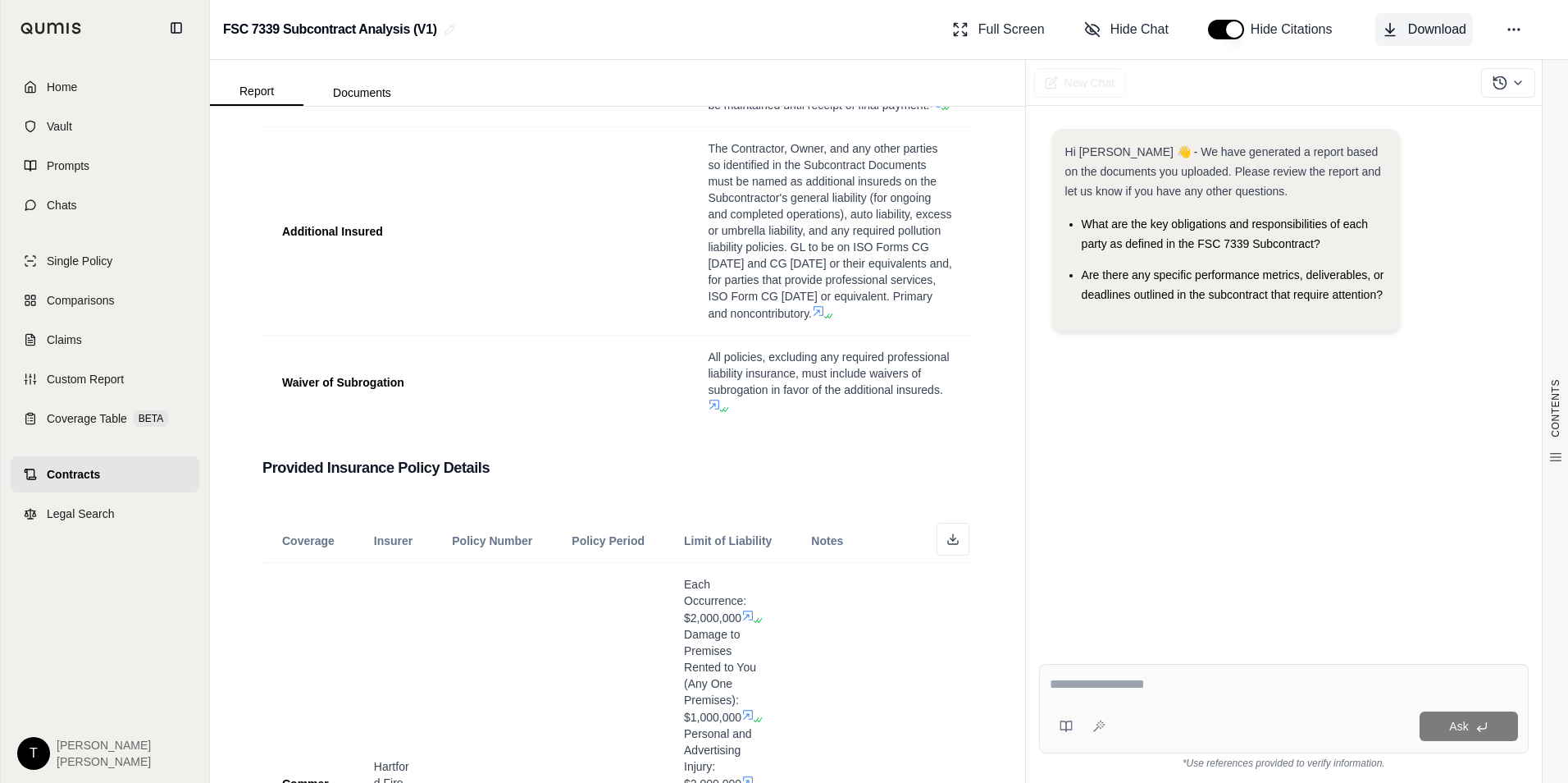
click at [1389, 21] on button "Download" at bounding box center [1424, 29] width 98 height 33
click at [55, 84] on span "Home" at bounding box center [62, 87] width 31 height 17
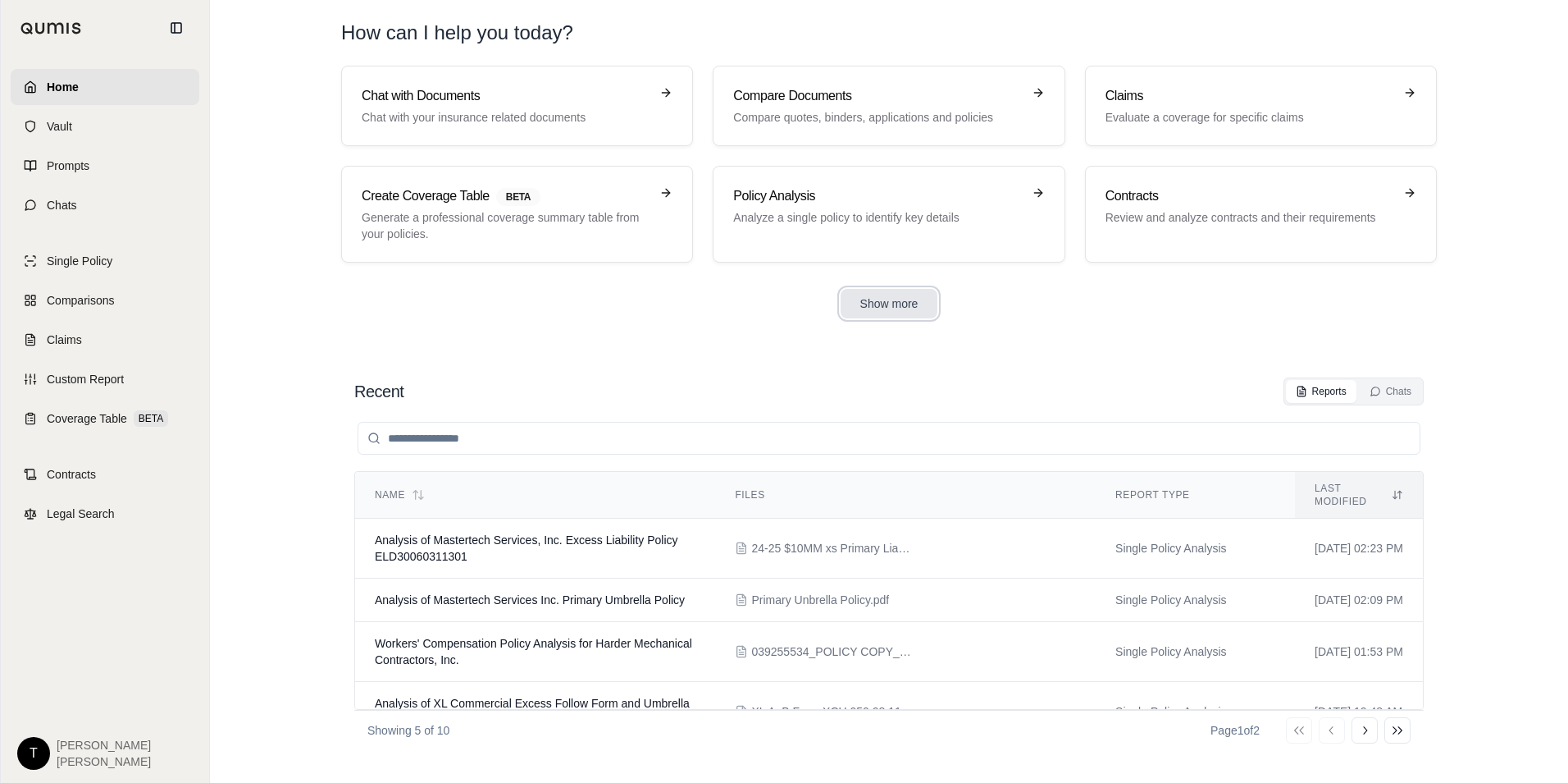
click at [905, 302] on button "Show more" at bounding box center [889, 304] width 98 height 30
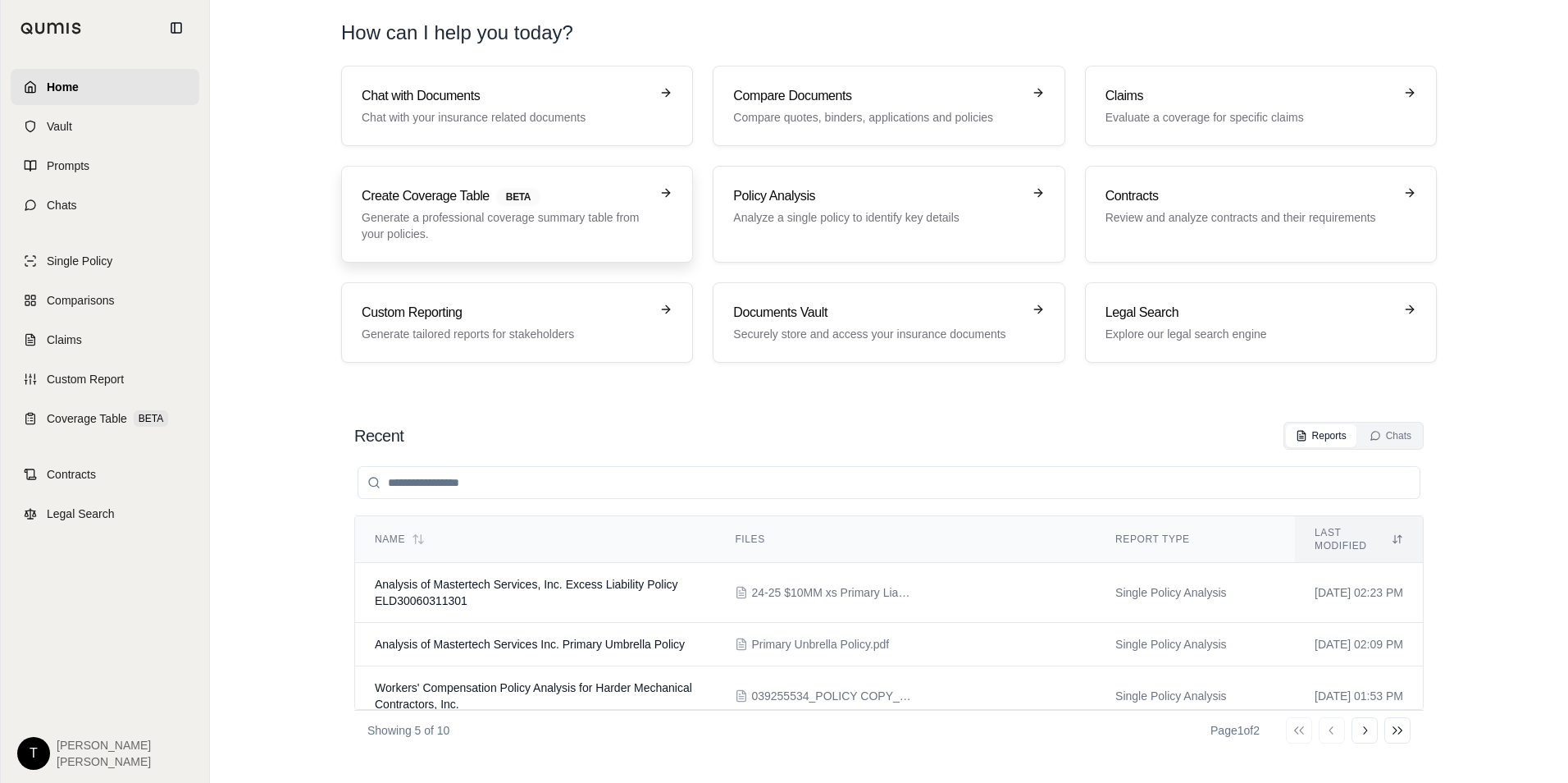
click at [474, 197] on h3 "Create Coverage Table BETA" at bounding box center [506, 196] width 288 height 20
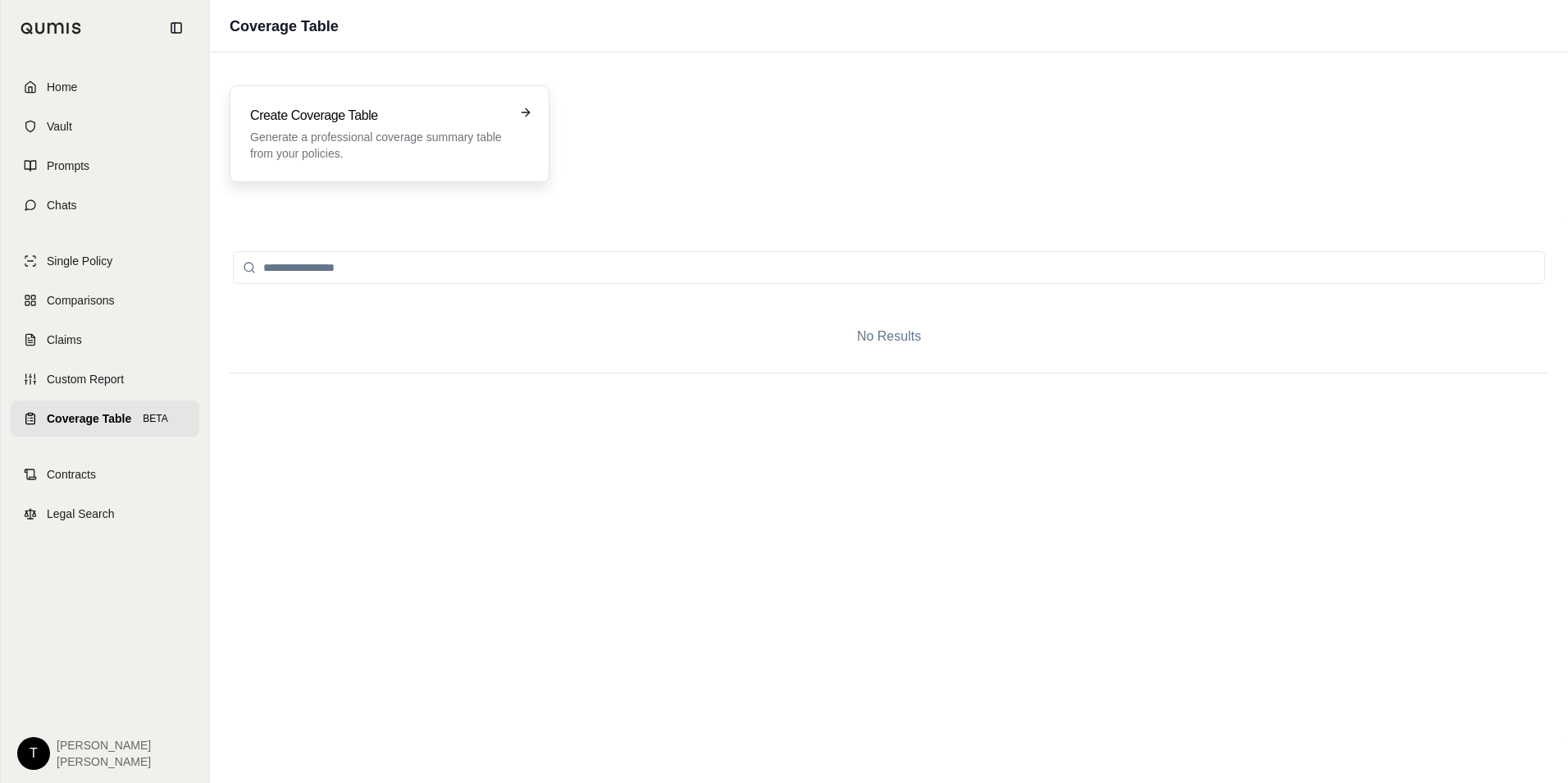
click at [351, 114] on h3 "Create Coverage Table" at bounding box center [378, 115] width 256 height 20
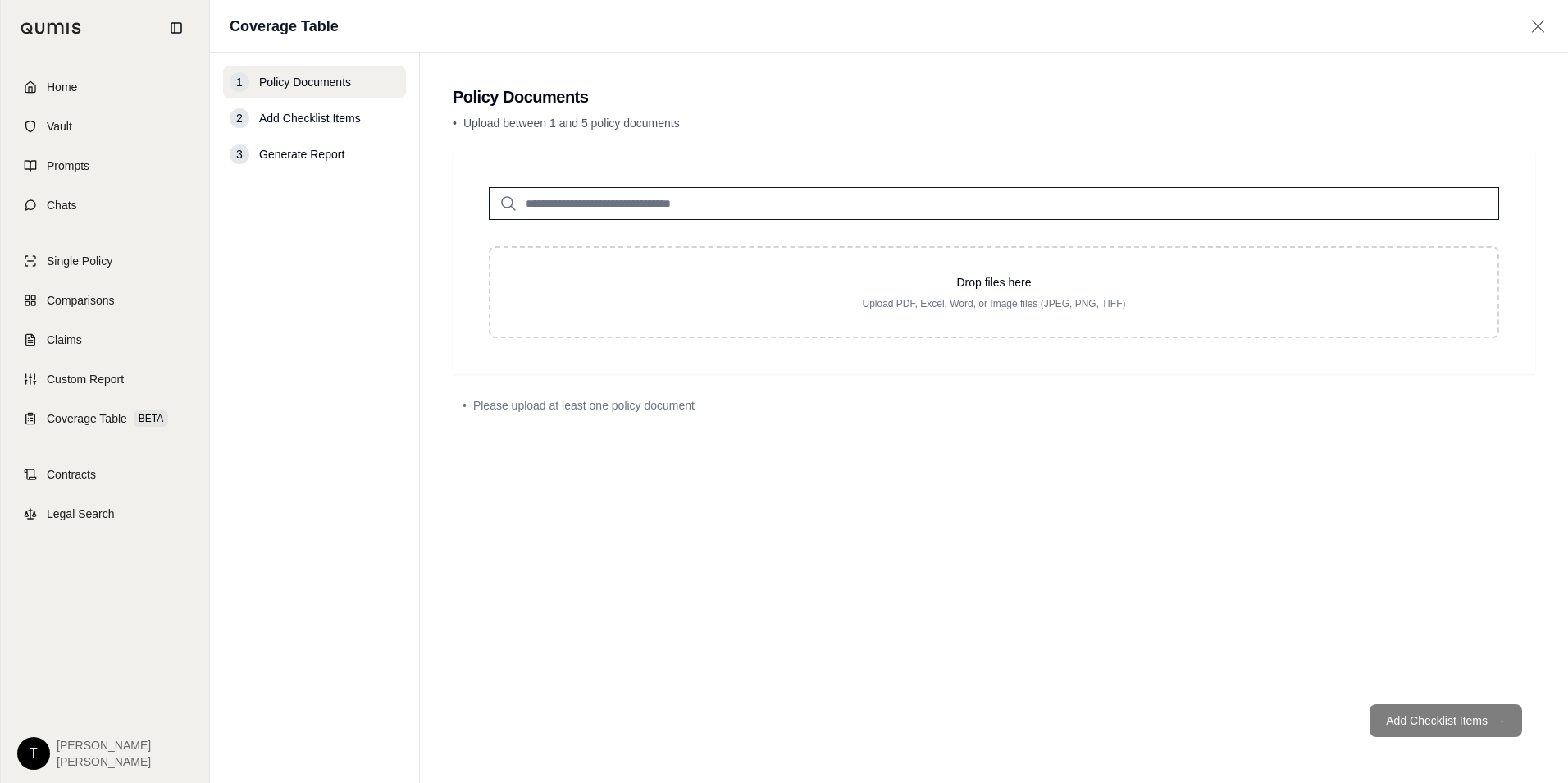
click at [625, 208] on input "search" at bounding box center [993, 203] width 1010 height 33
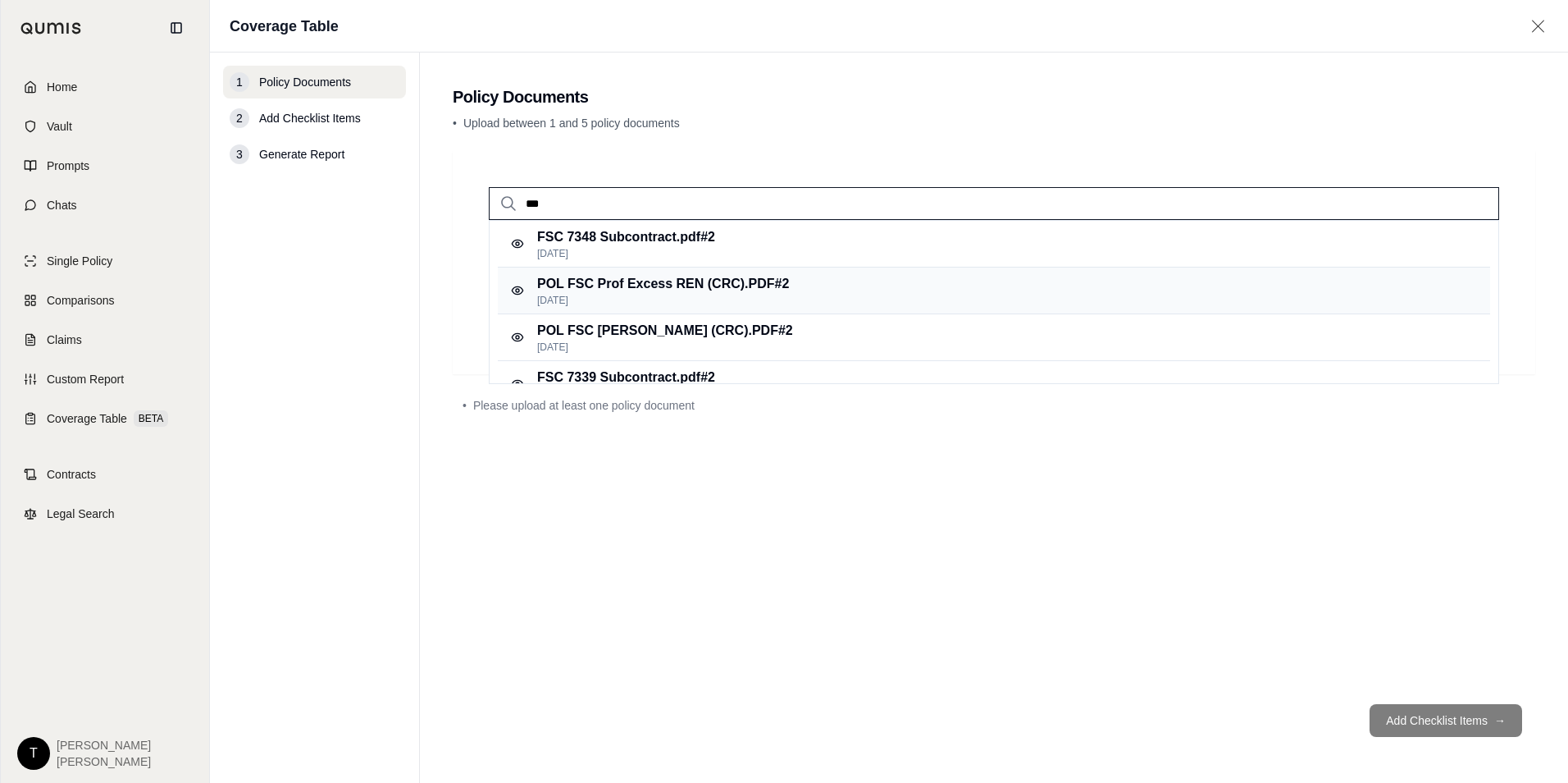
type input "***"
click at [645, 286] on p "POL FSC Prof Excess REN (CRC).PDF #2" at bounding box center [663, 284] width 252 height 20
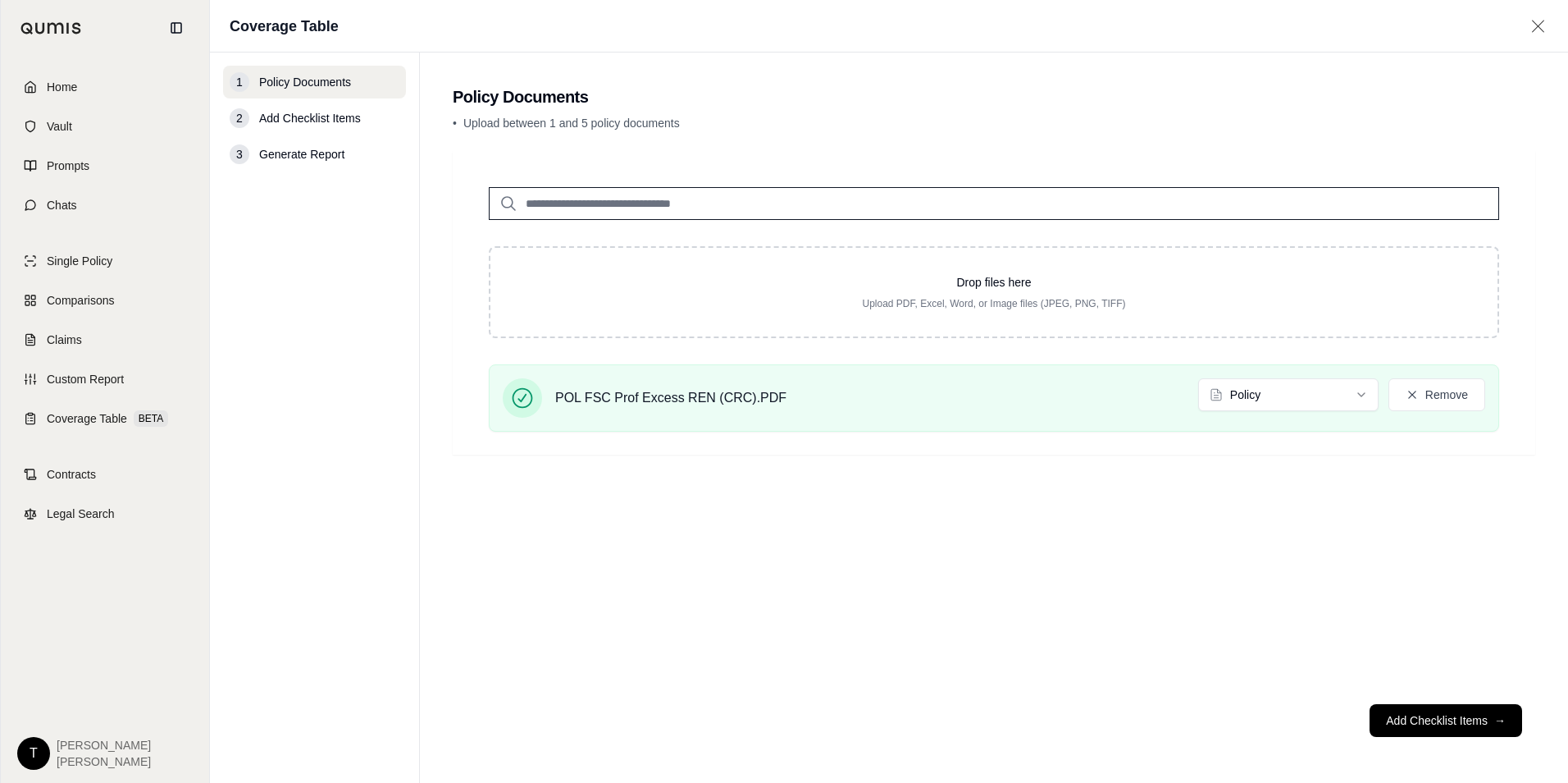
click at [688, 204] on input "search" at bounding box center [993, 203] width 1010 height 33
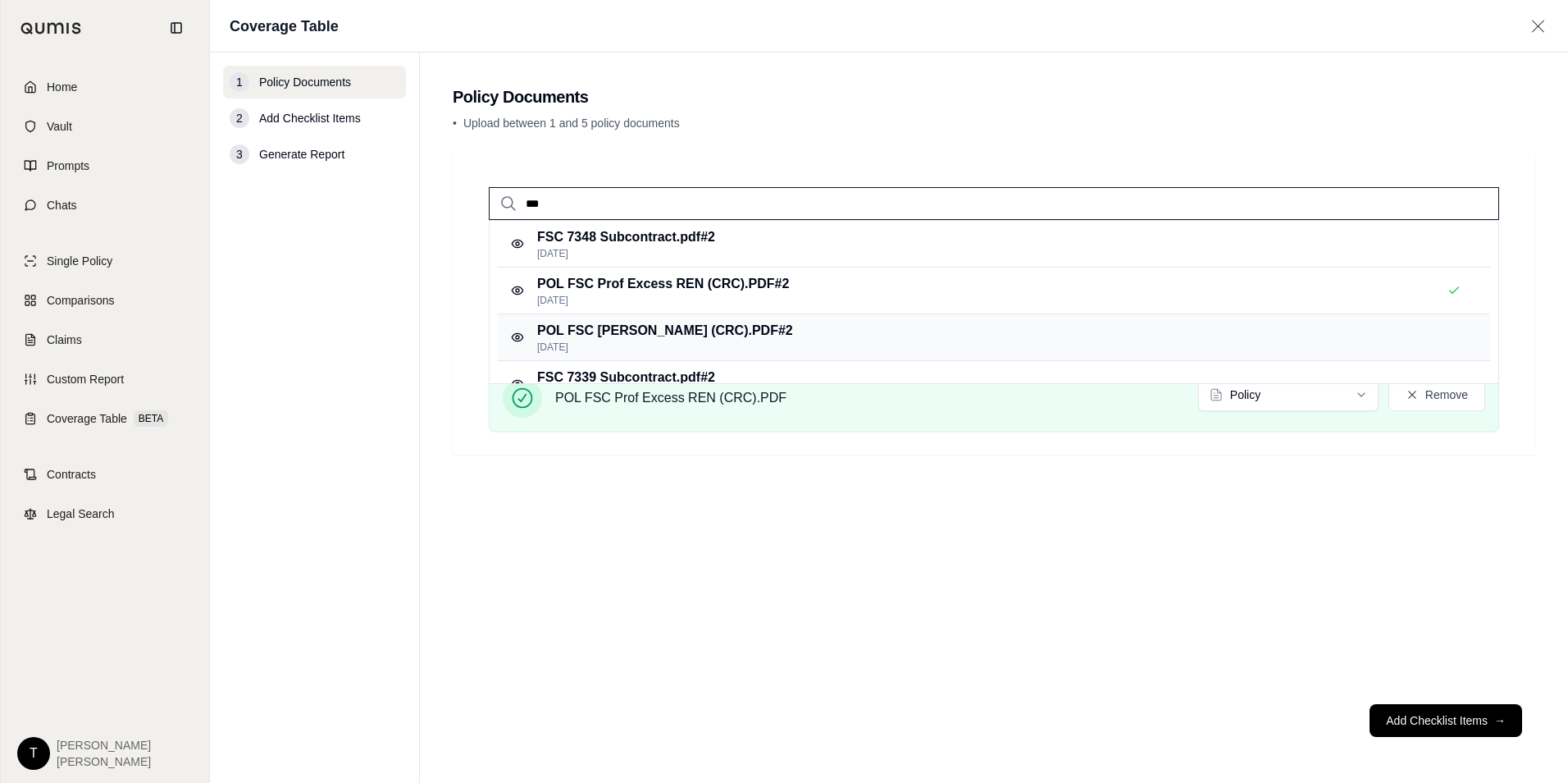
type input "***"
click at [632, 327] on p "POL FSC [PERSON_NAME] (CRC).PDF #2" at bounding box center [665, 330] width 256 height 20
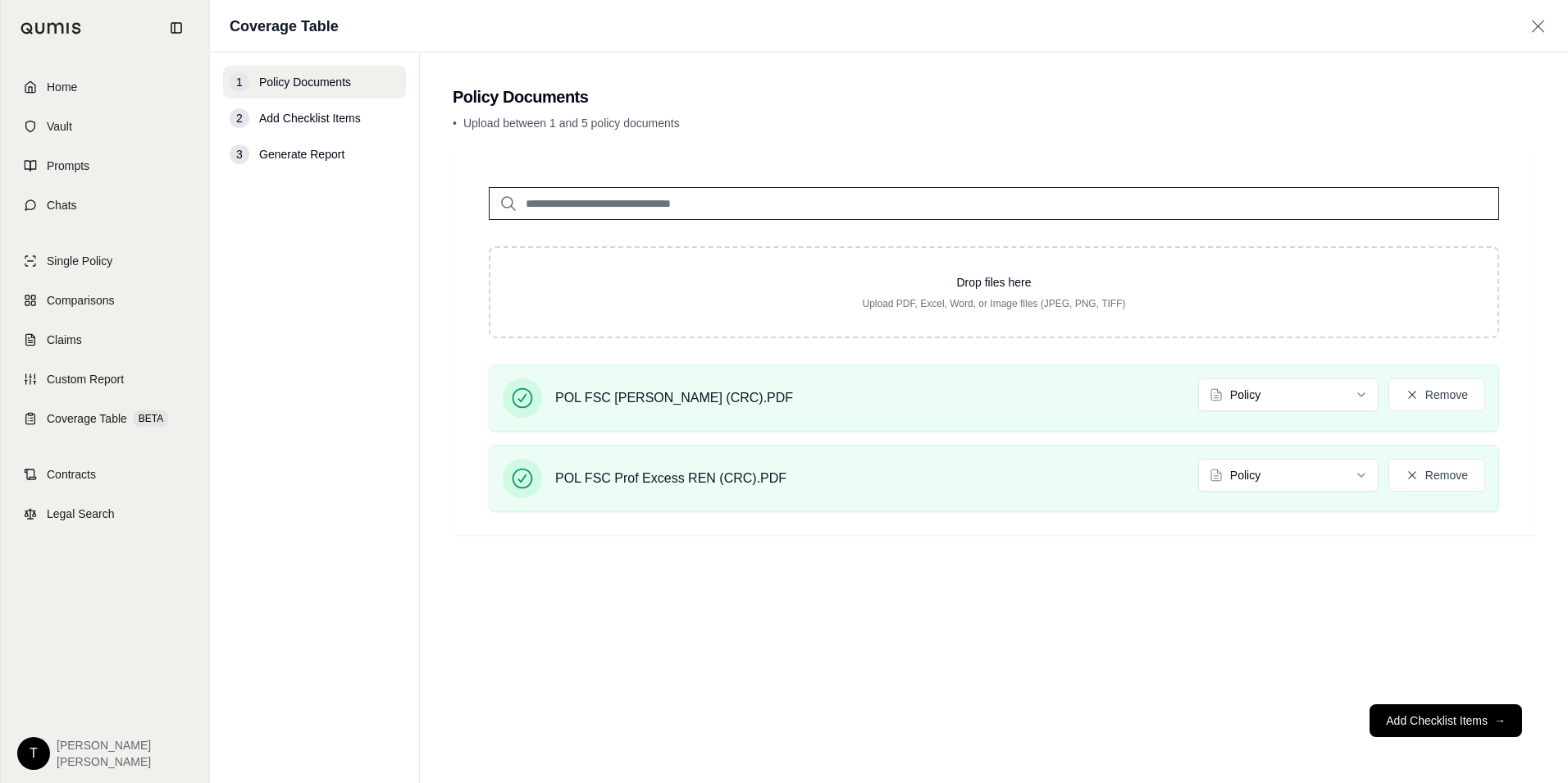
click at [582, 201] on input "search" at bounding box center [993, 203] width 1010 height 33
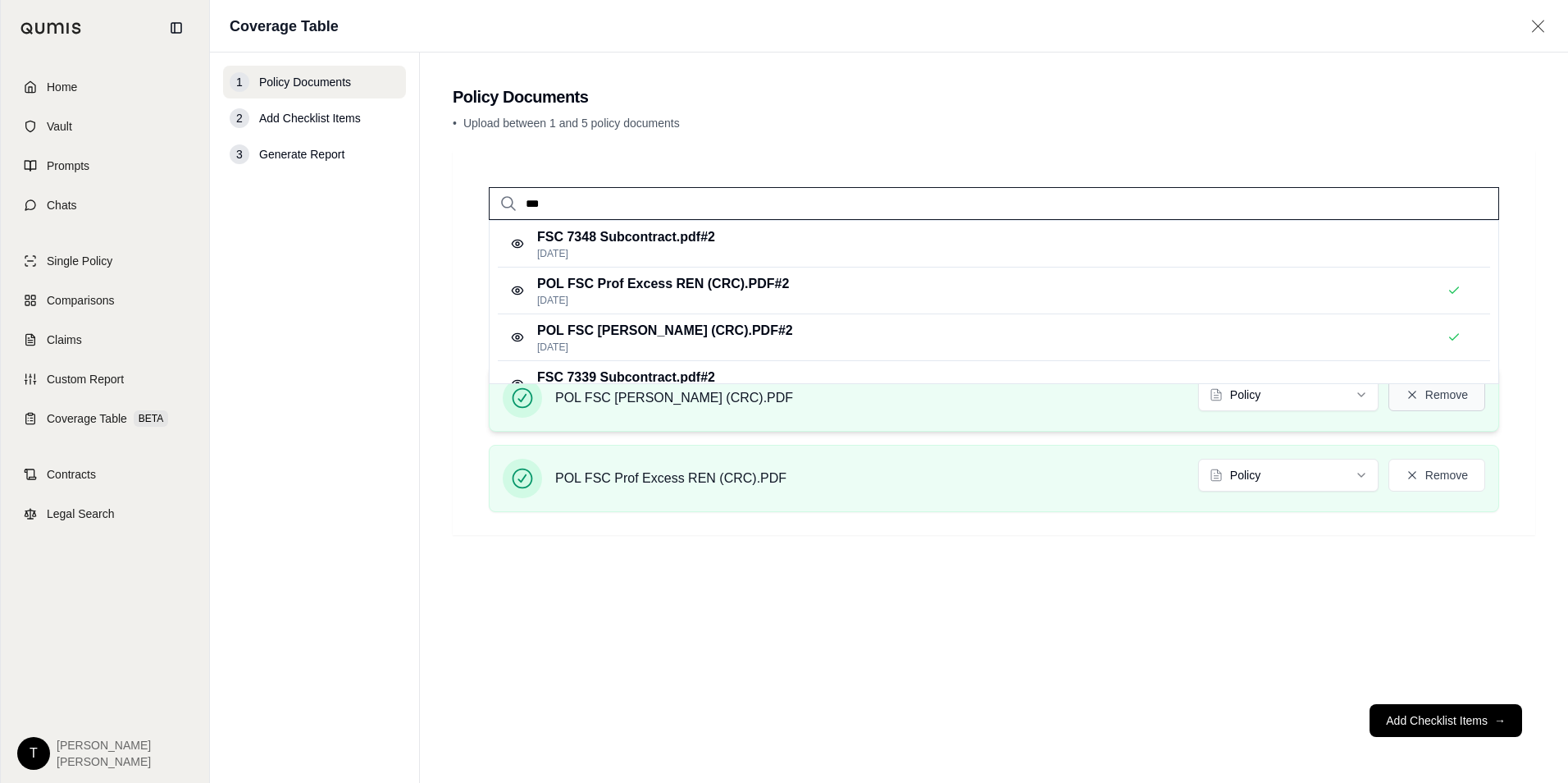
click at [1458, 397] on button "Remove" at bounding box center [1437, 394] width 97 height 33
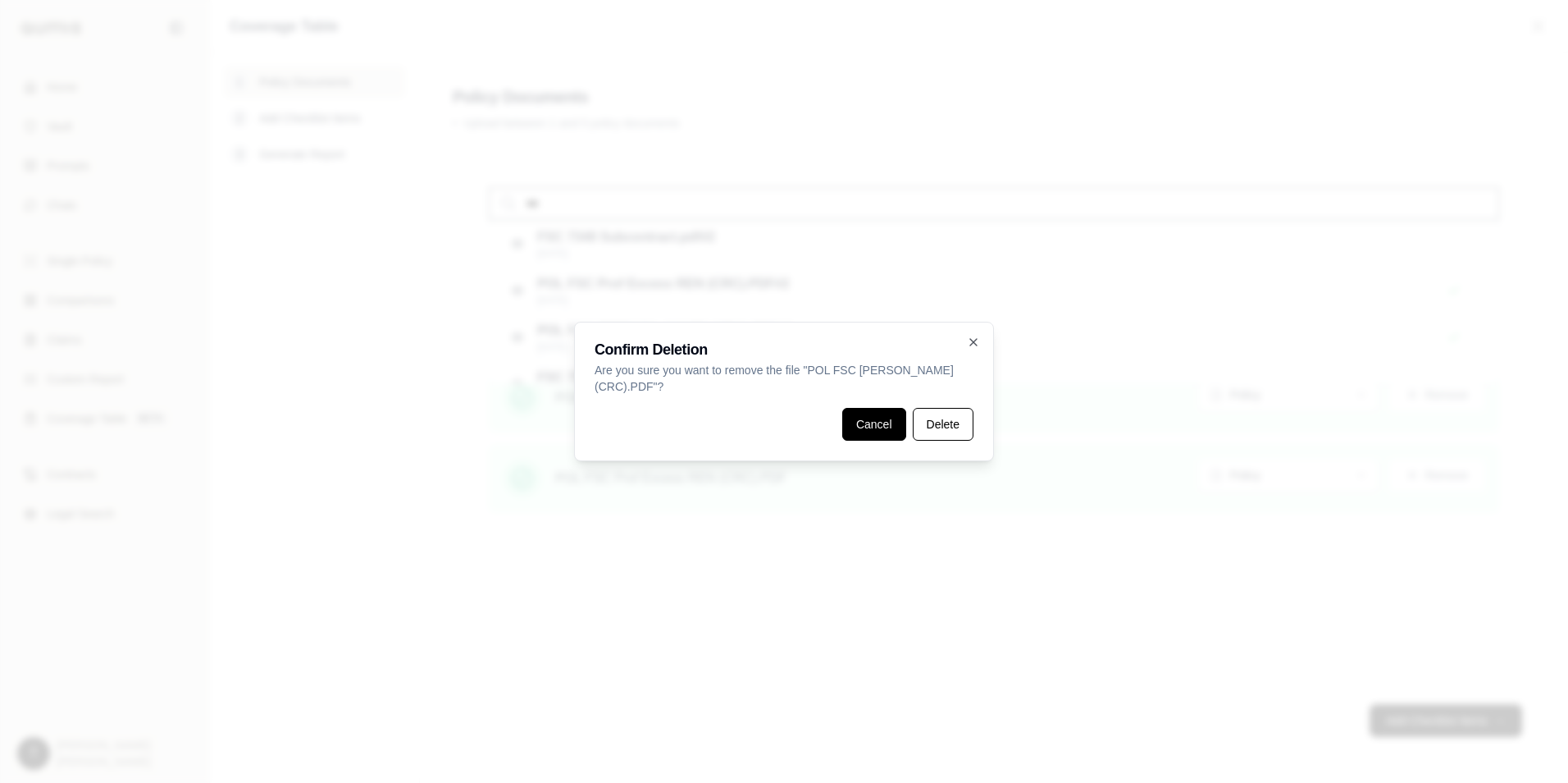
click at [874, 431] on button "Cancel" at bounding box center [874, 424] width 64 height 33
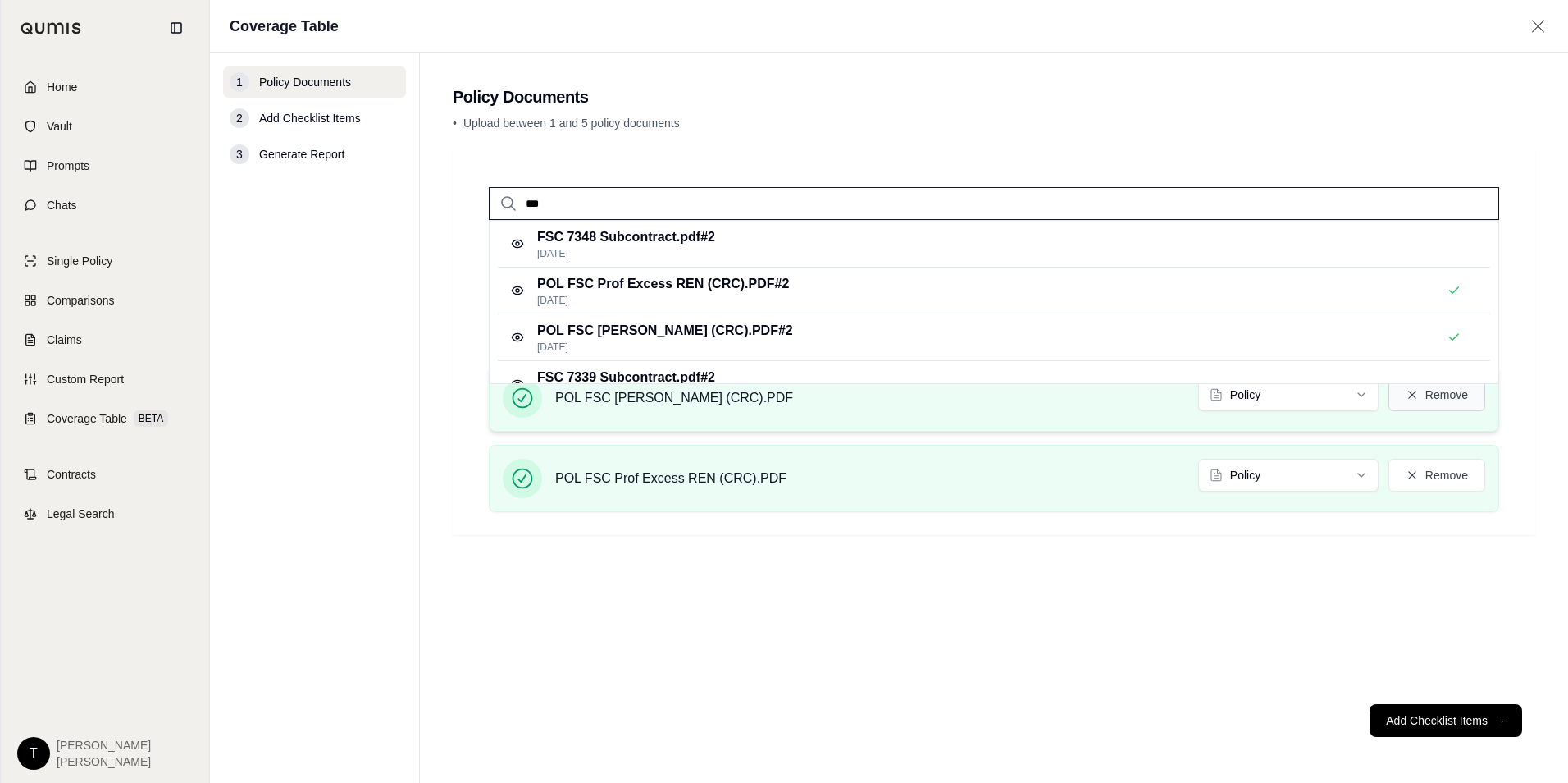
click at [1419, 405] on button "Remove" at bounding box center [1437, 394] width 97 height 33
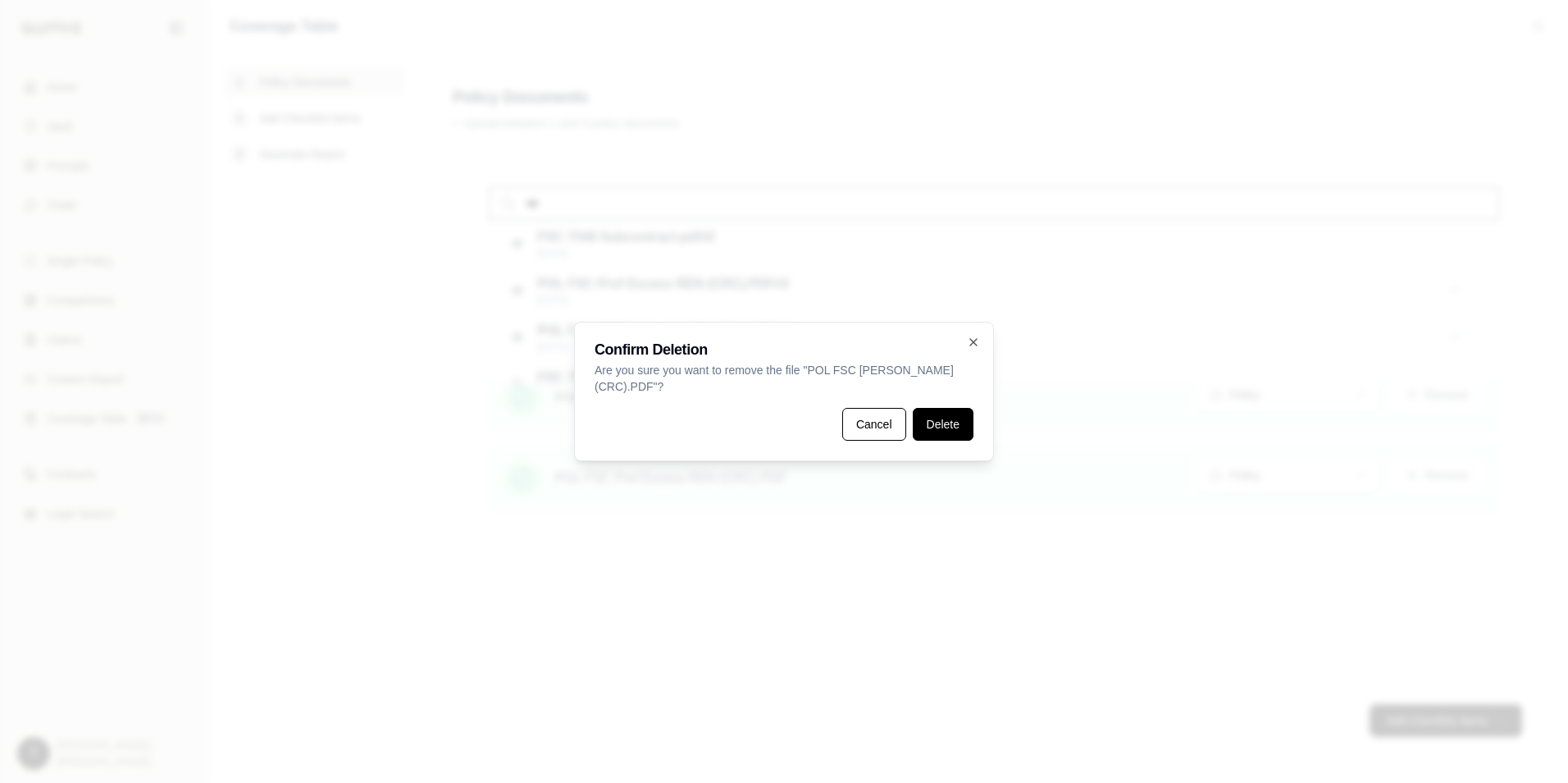
click at [944, 417] on button "Delete" at bounding box center [943, 424] width 61 height 33
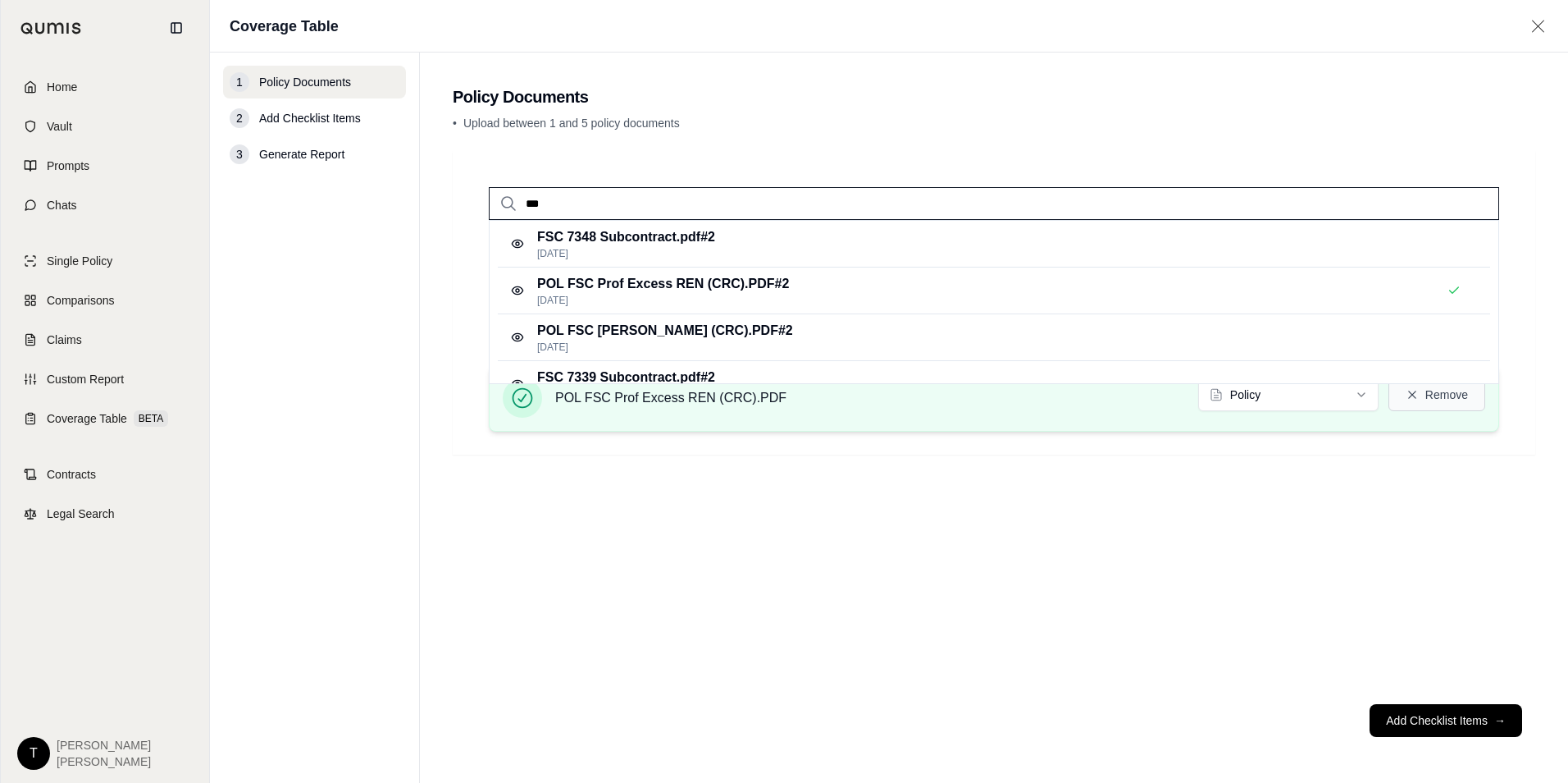
click at [1448, 405] on button "Remove" at bounding box center [1437, 394] width 97 height 33
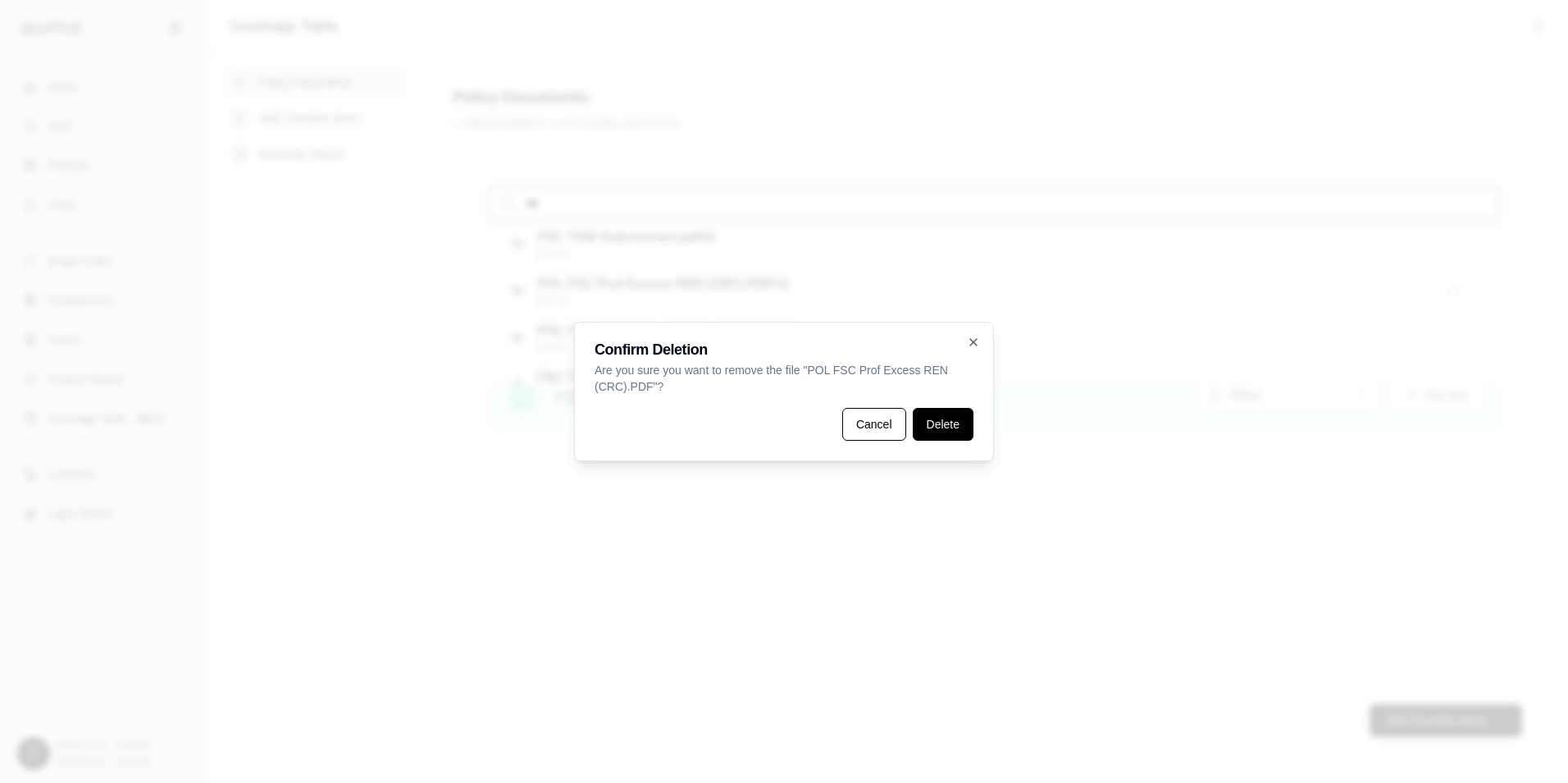
click at [944, 426] on button "Delete" at bounding box center [943, 424] width 61 height 33
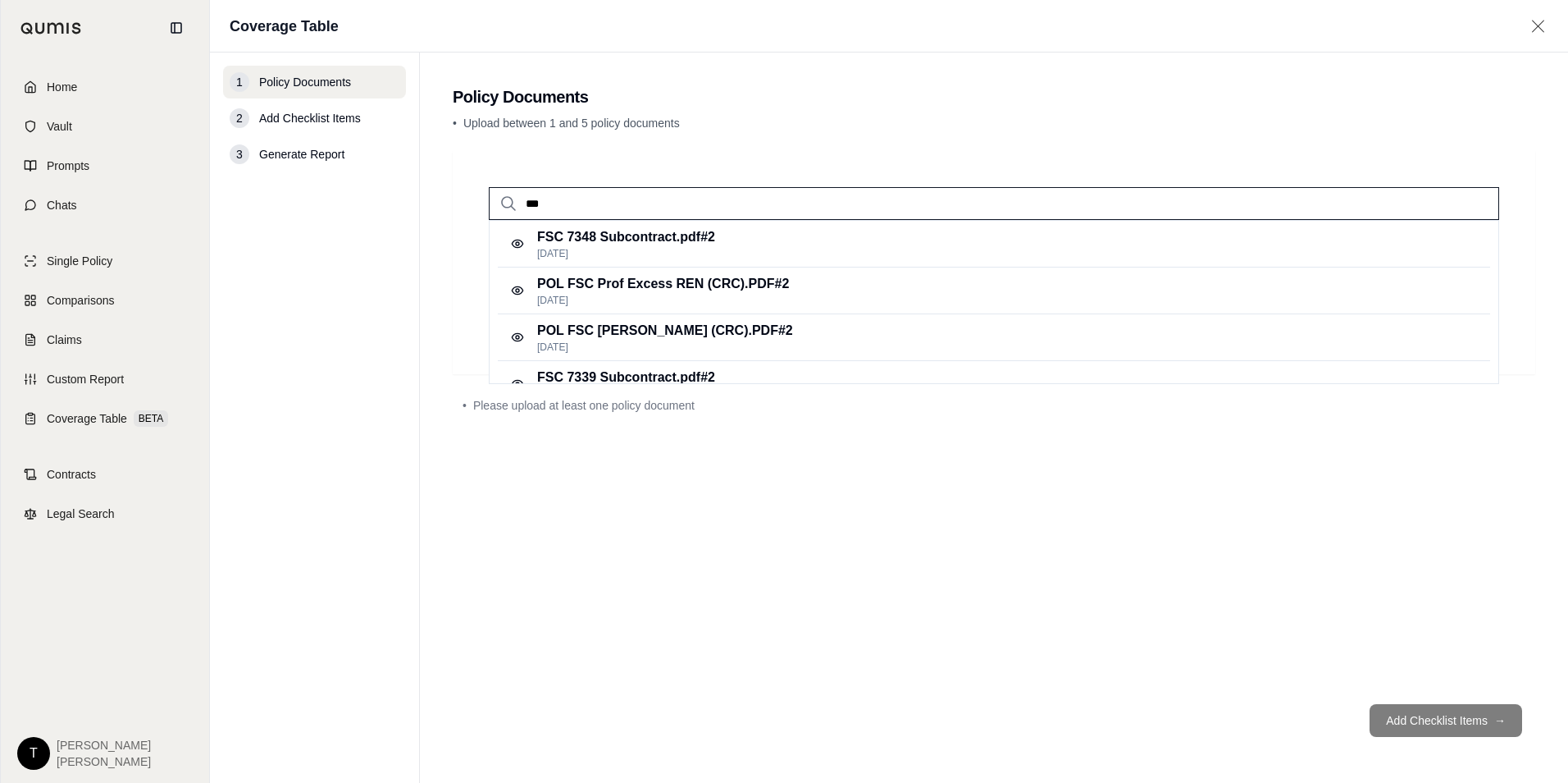
click at [681, 196] on input "***" at bounding box center [993, 203] width 1010 height 33
type input "*"
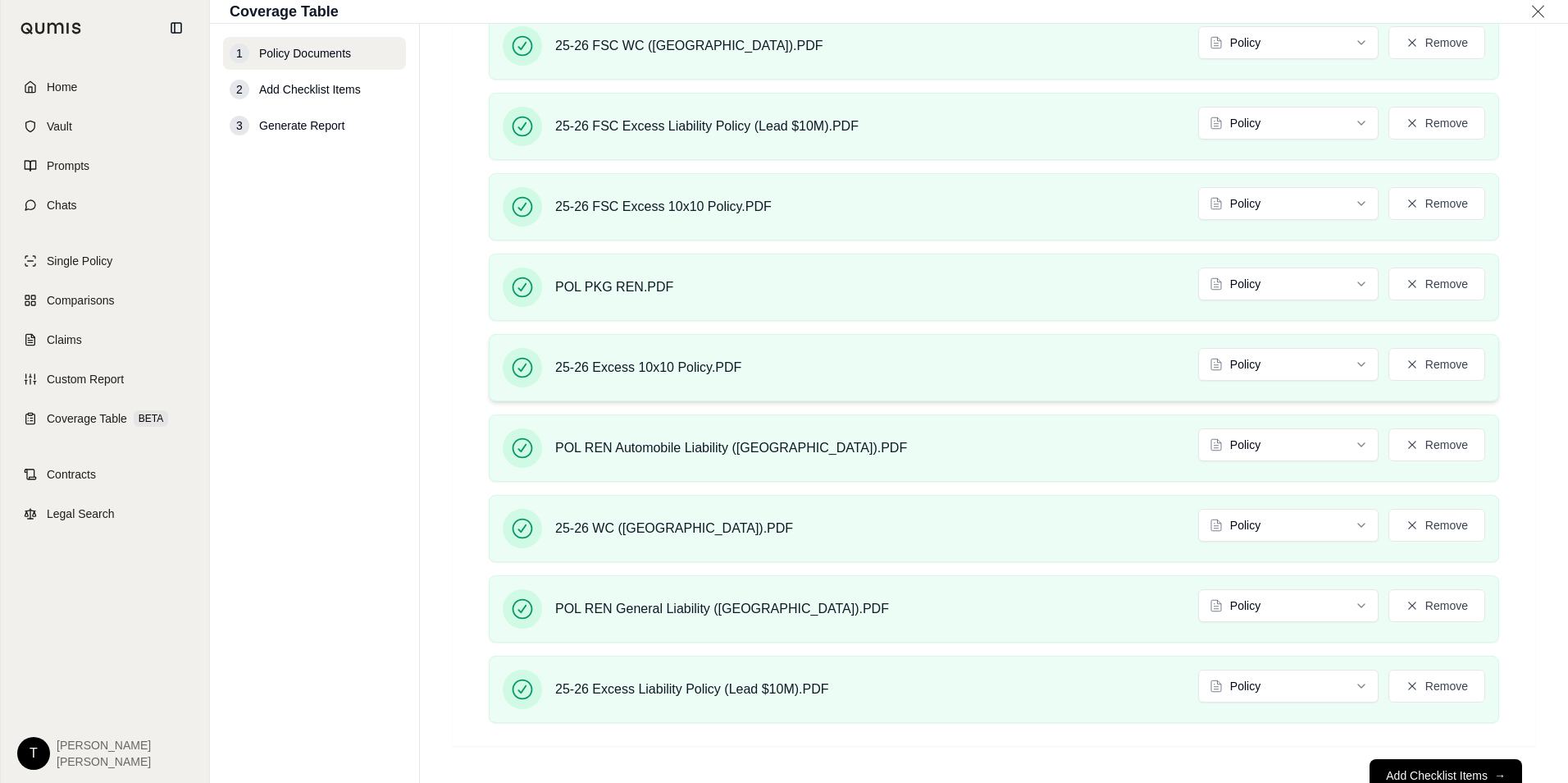
scroll to position [1478, 0]
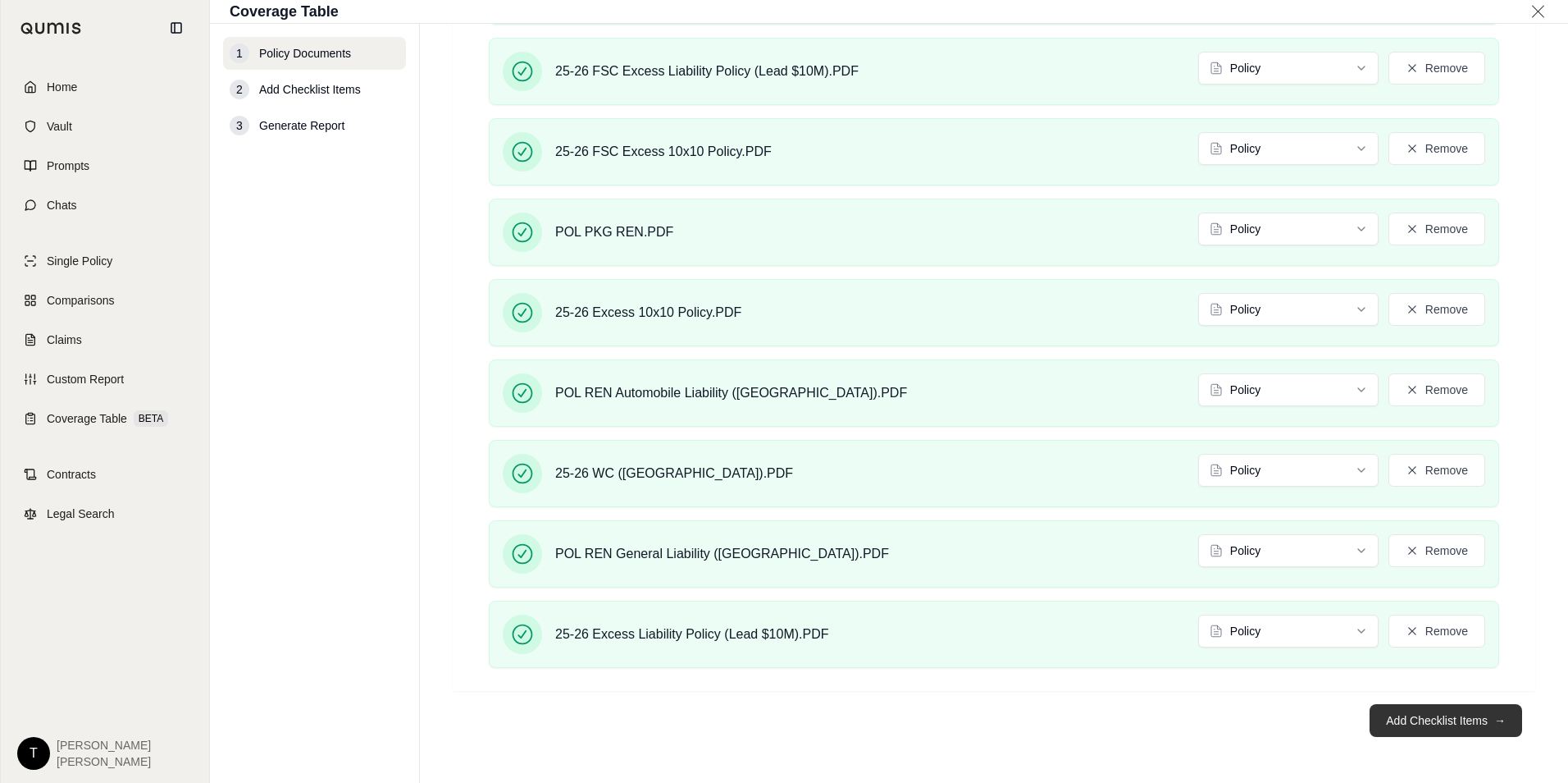
click at [1413, 720] on button "Add Checklist Items →" at bounding box center [1447, 720] width 153 height 33
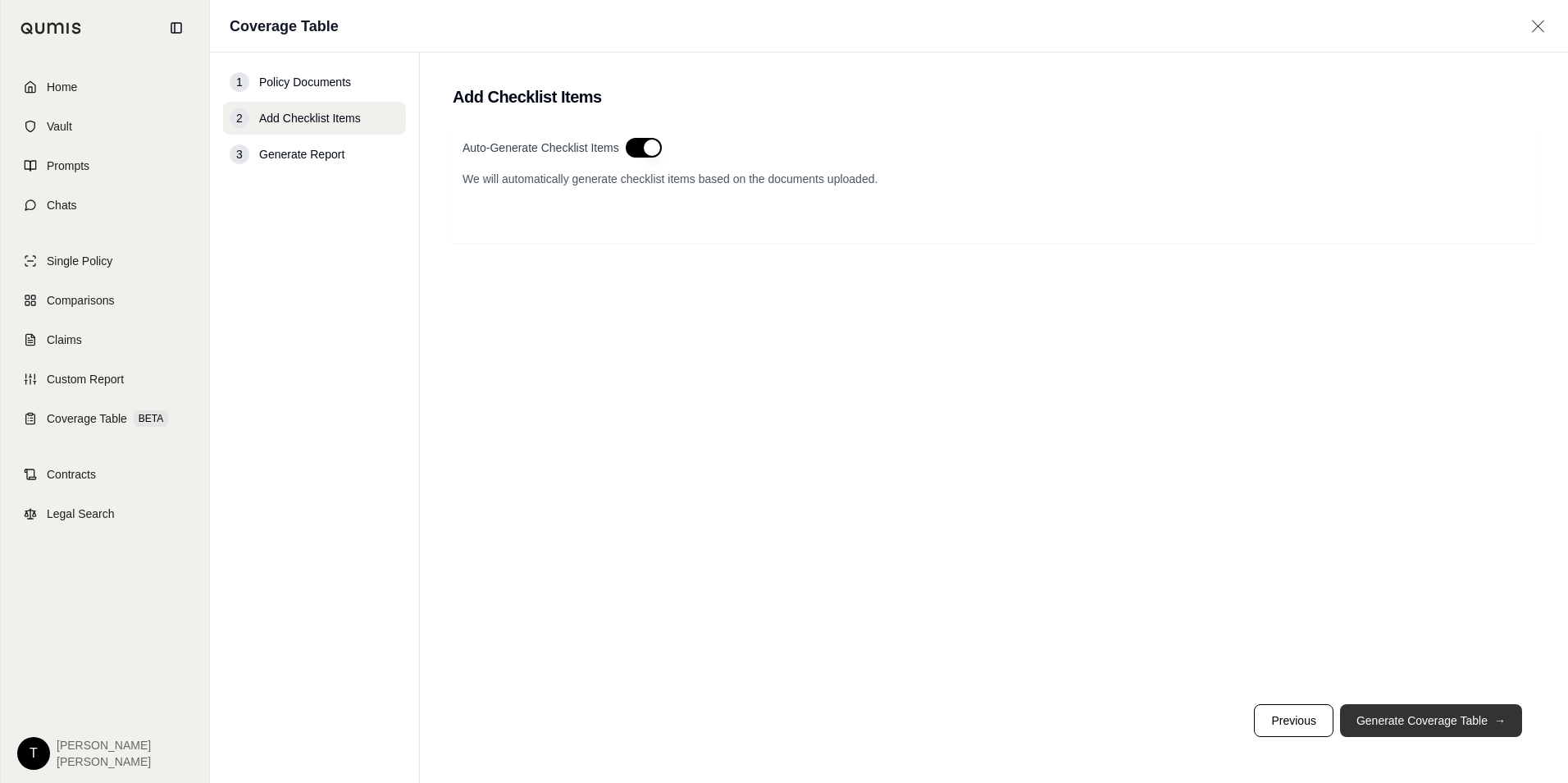
click at [1405, 718] on button "Generate Coverage Table →" at bounding box center [1431, 720] width 182 height 33
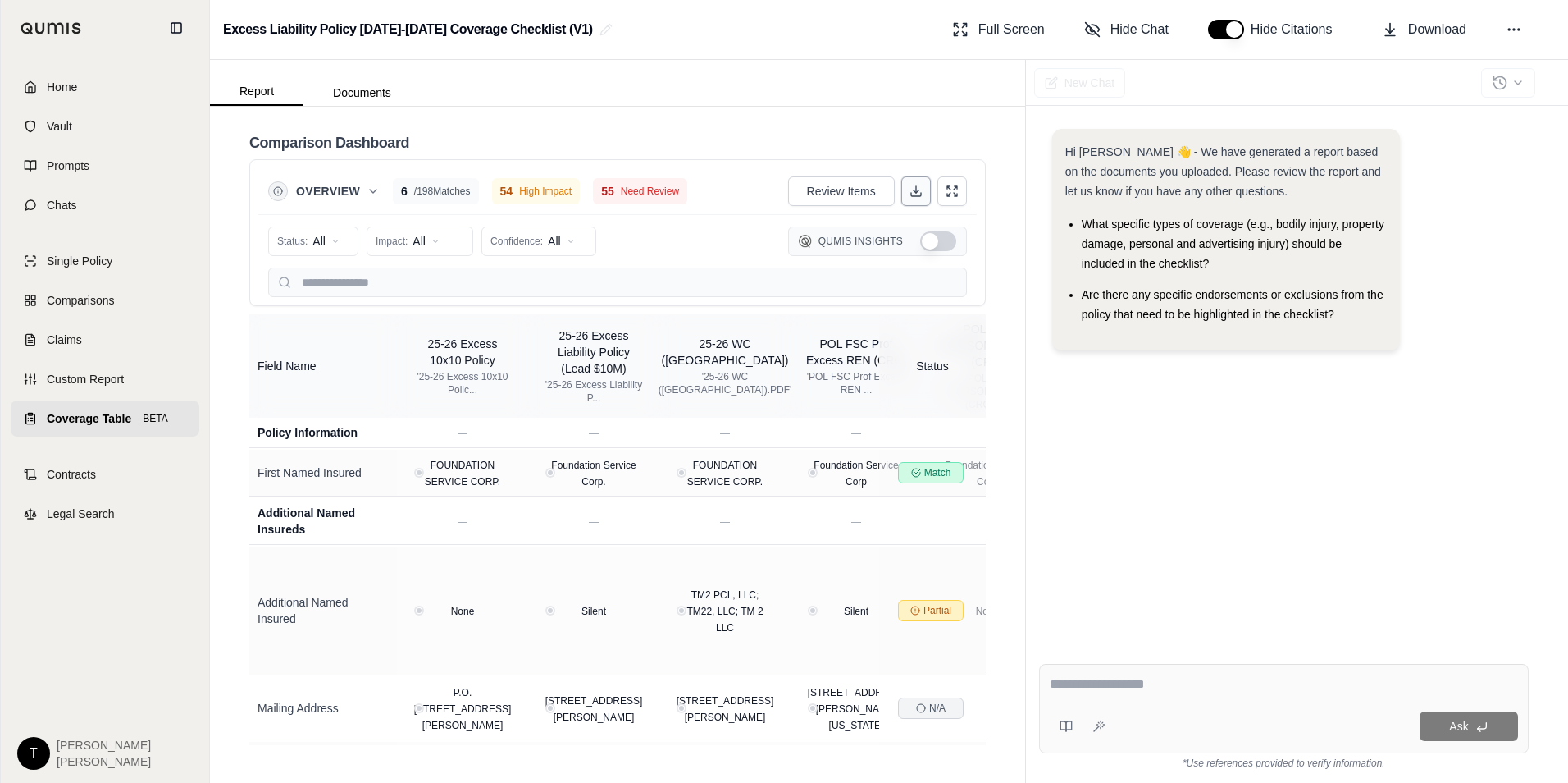
click at [912, 189] on icon at bounding box center [916, 191] width 13 height 13
